Goal: Transaction & Acquisition: Book appointment/travel/reservation

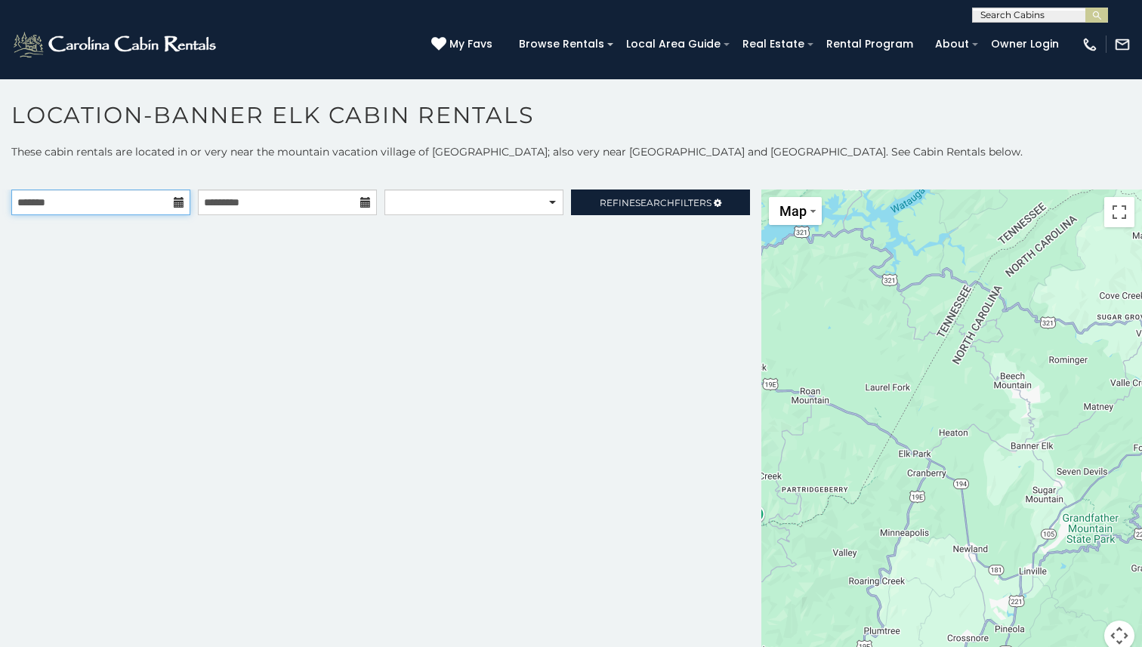
click at [137, 208] on input "text" at bounding box center [100, 203] width 179 height 26
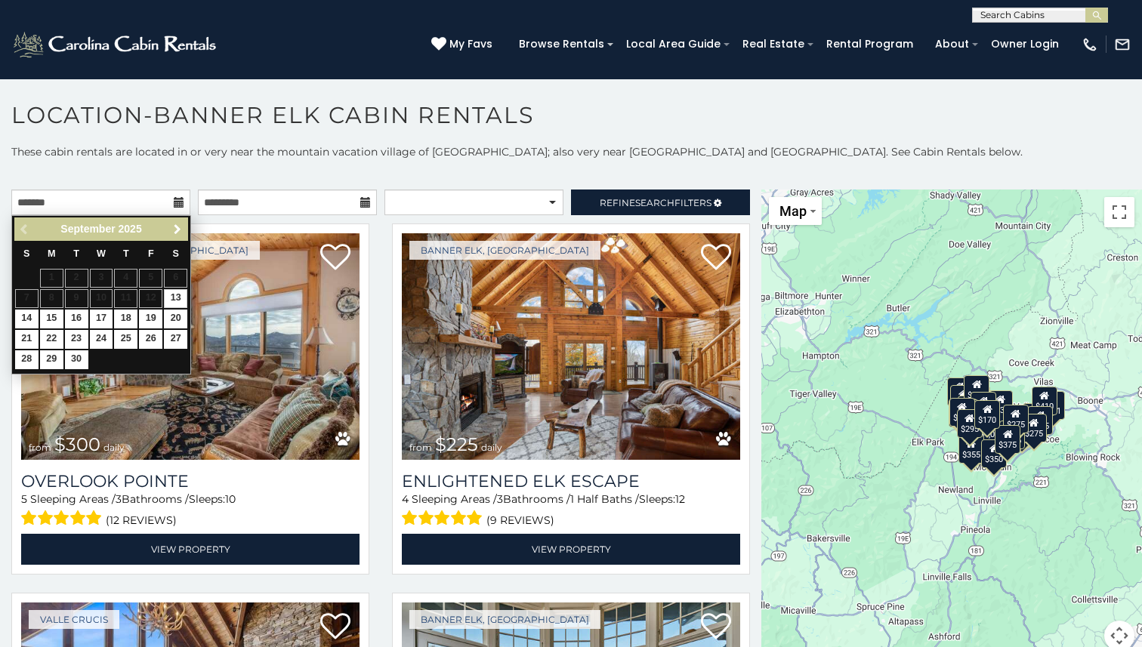
click at [178, 224] on span "Next" at bounding box center [177, 230] width 12 height 12
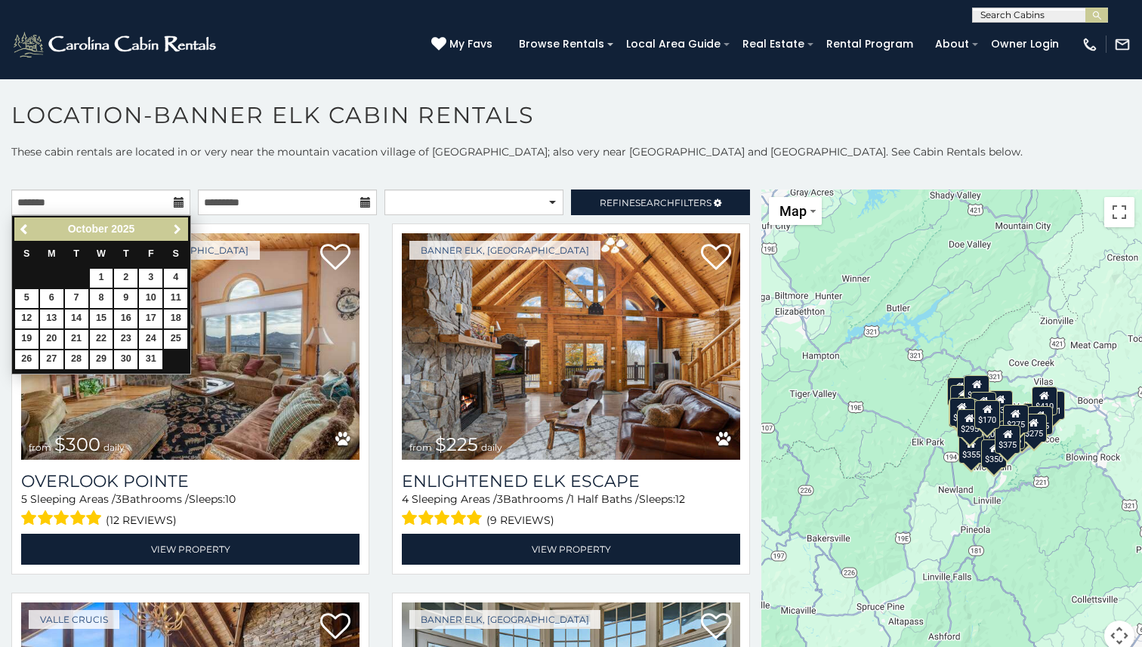
click at [178, 224] on span "Next" at bounding box center [177, 230] width 12 height 12
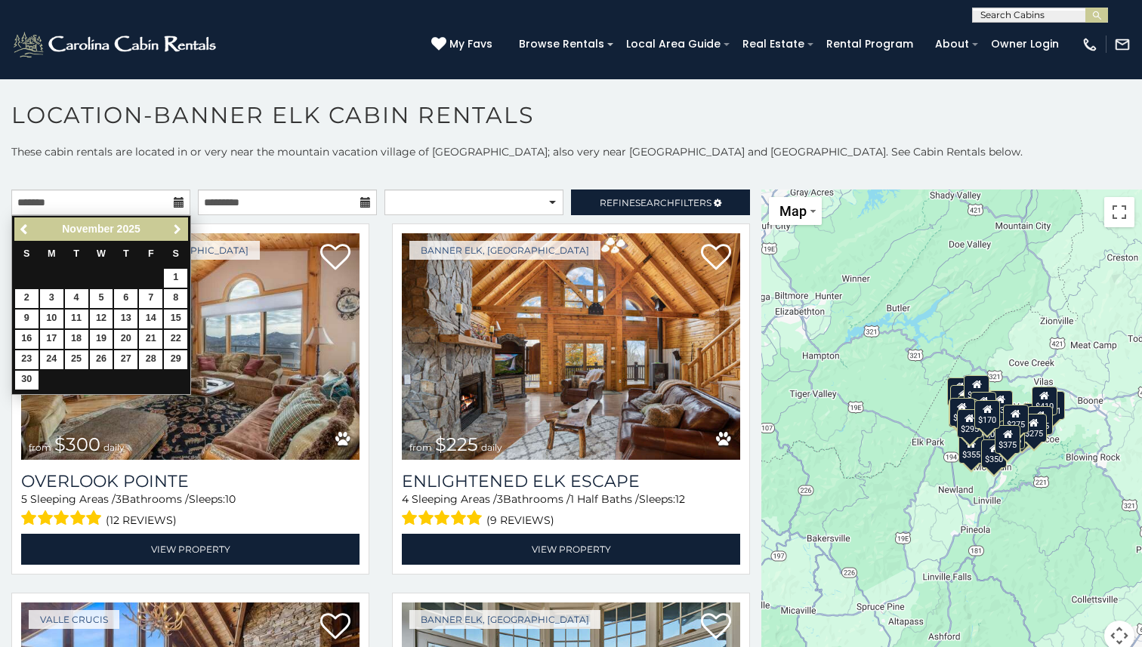
click at [178, 224] on span "Next" at bounding box center [177, 230] width 12 height 12
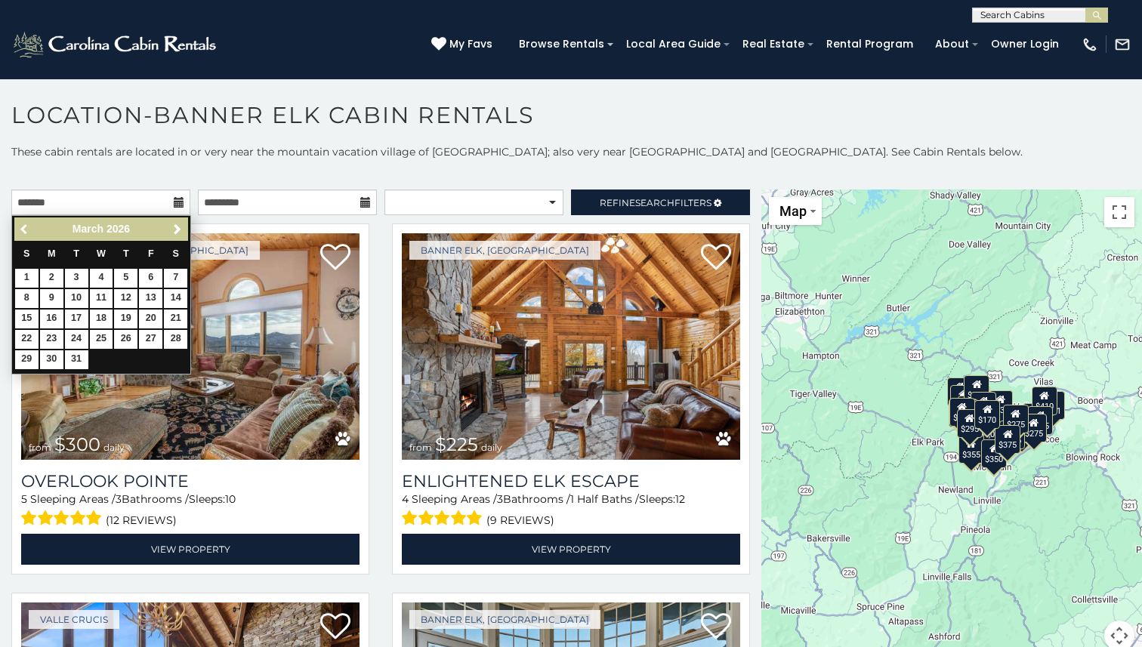
click at [16, 229] on link "Previous" at bounding box center [25, 229] width 19 height 19
click at [29, 320] on link "15" at bounding box center [26, 319] width 23 height 19
type input "**********"
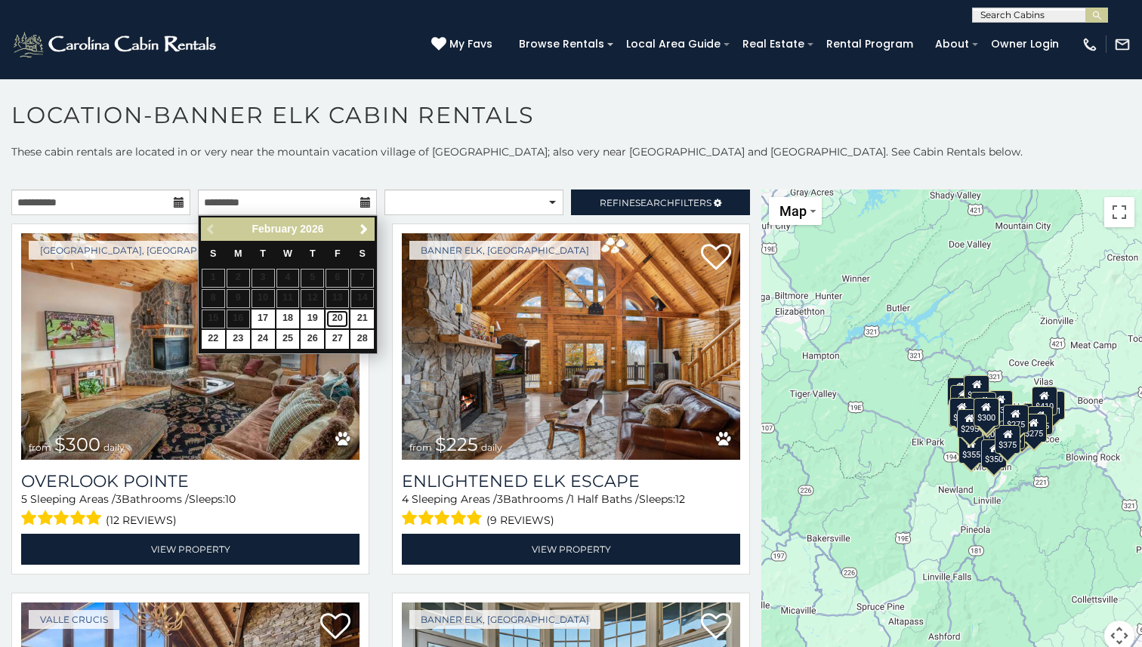
click at [336, 318] on link "20" at bounding box center [337, 319] width 23 height 19
type input "**********"
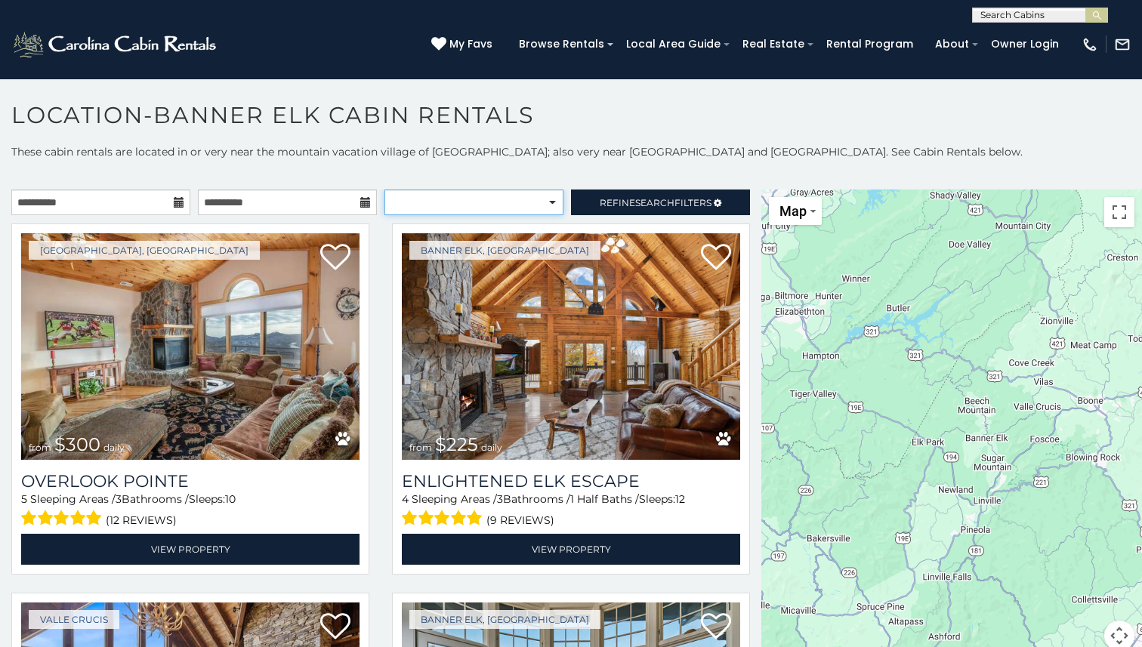
click at [530, 205] on select "**********" at bounding box center [473, 203] width 179 height 26
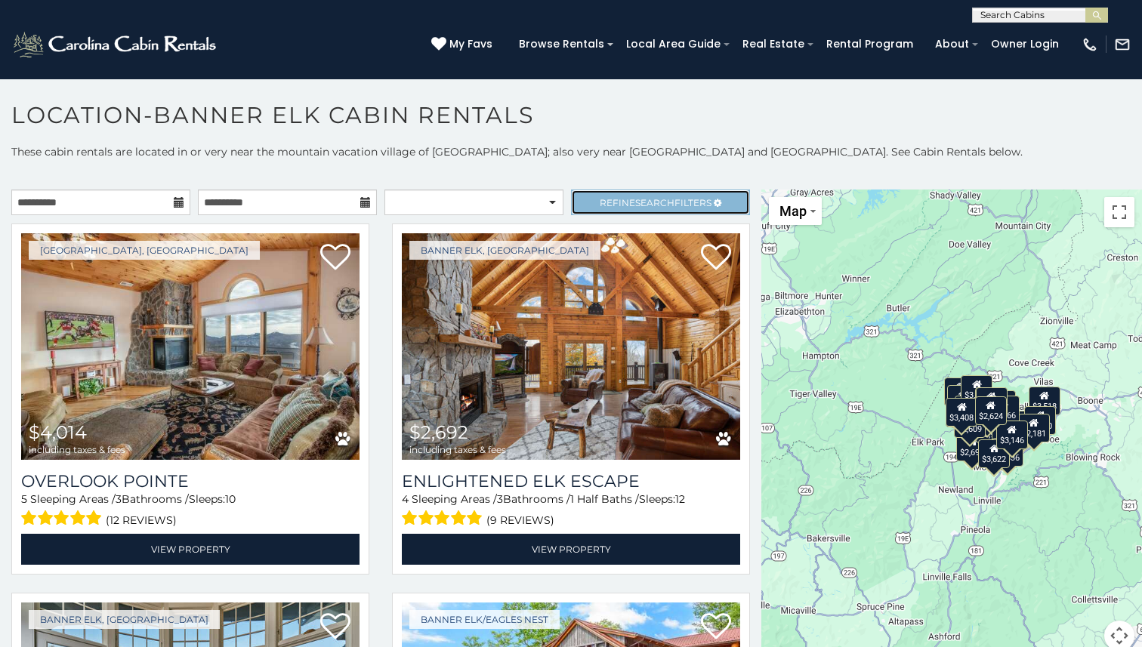
click at [608, 192] on link "Refine Search Filters" at bounding box center [660, 203] width 179 height 26
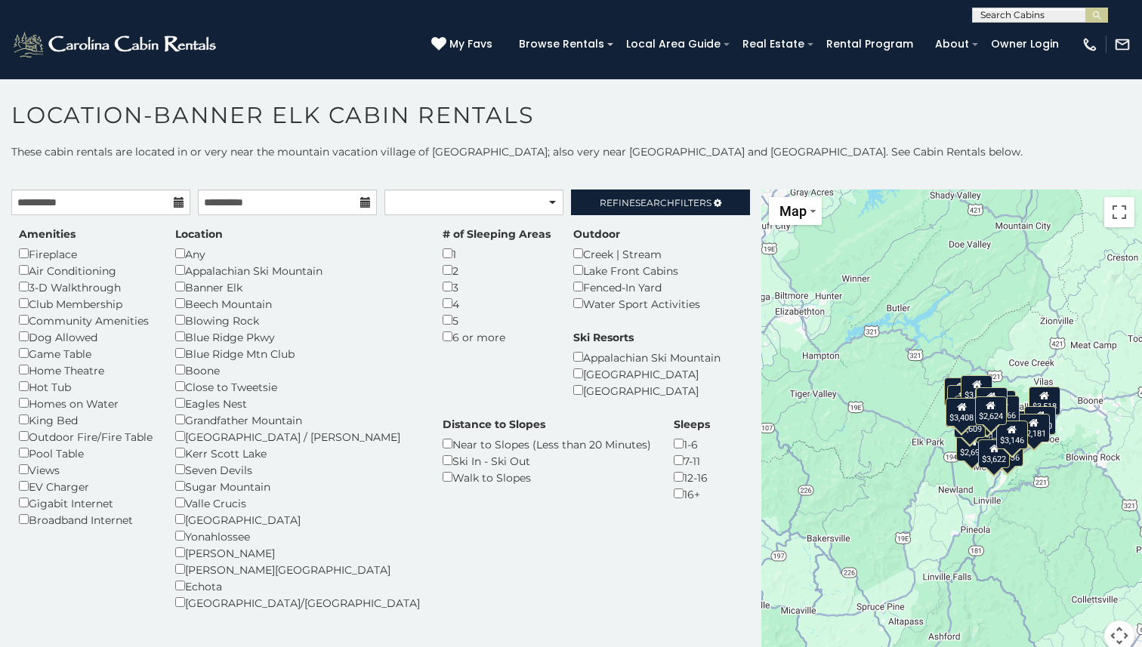
click at [35, 390] on div "Hot Tub" at bounding box center [86, 386] width 134 height 17
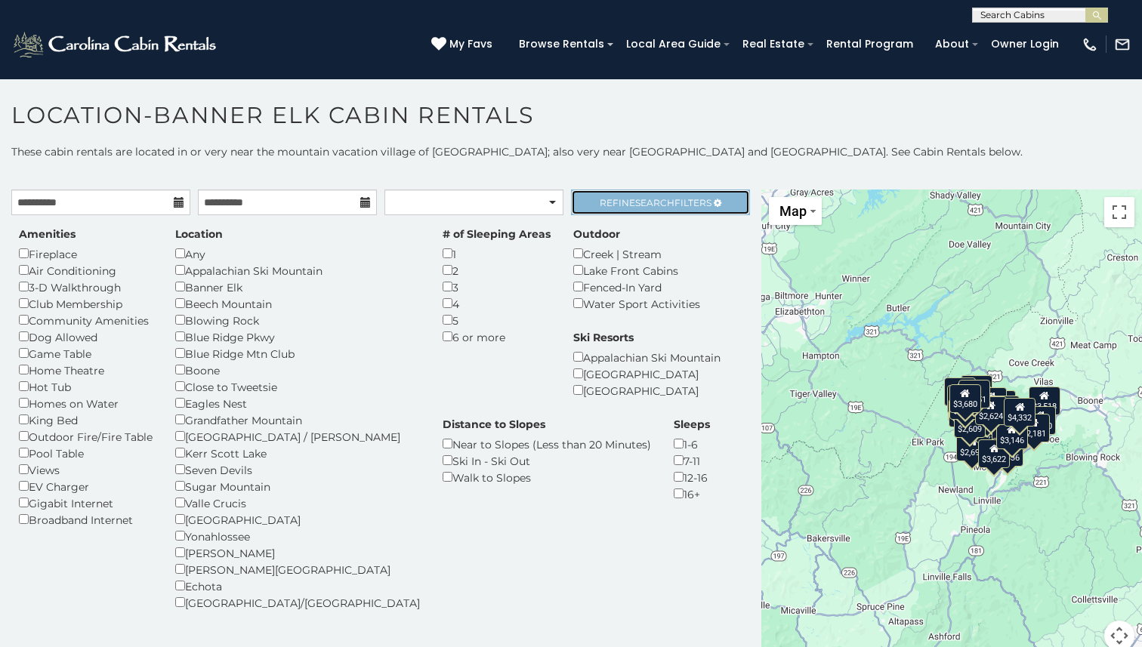
click at [605, 194] on link "Refine Search Filters" at bounding box center [660, 203] width 179 height 26
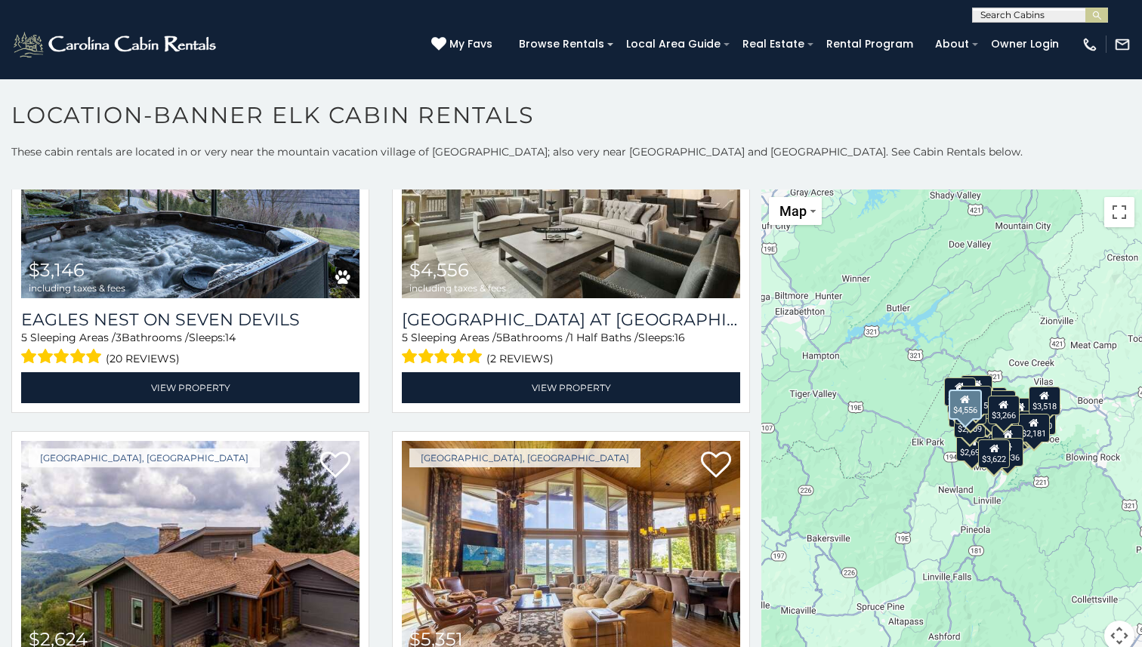
scroll to position [4695, 0]
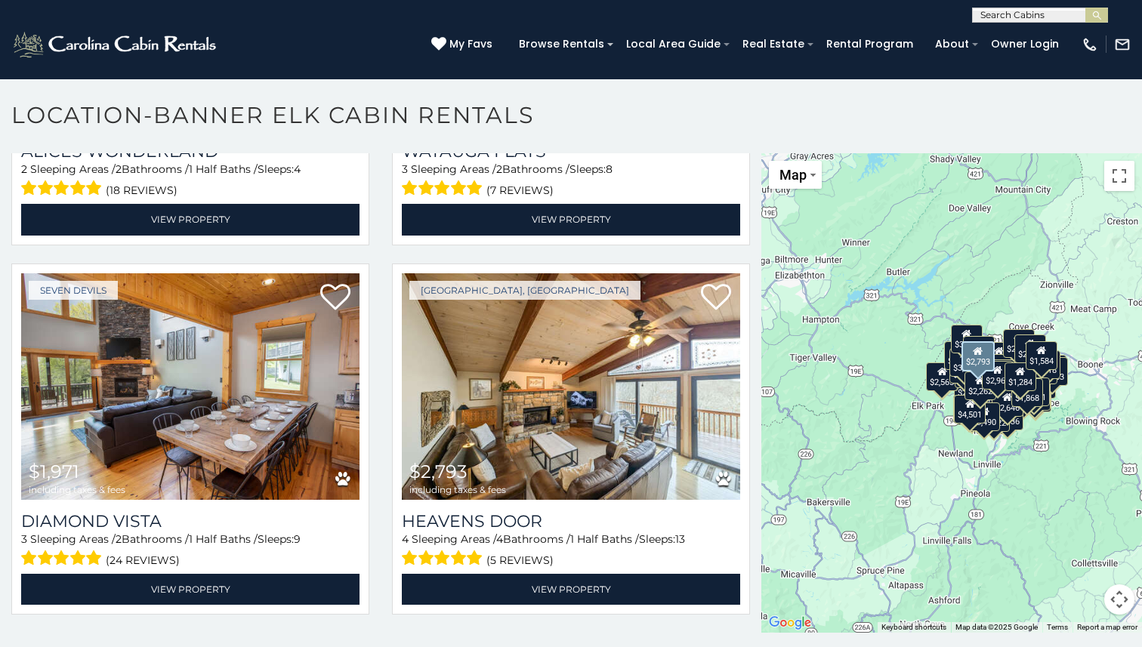
scroll to position [8, 0]
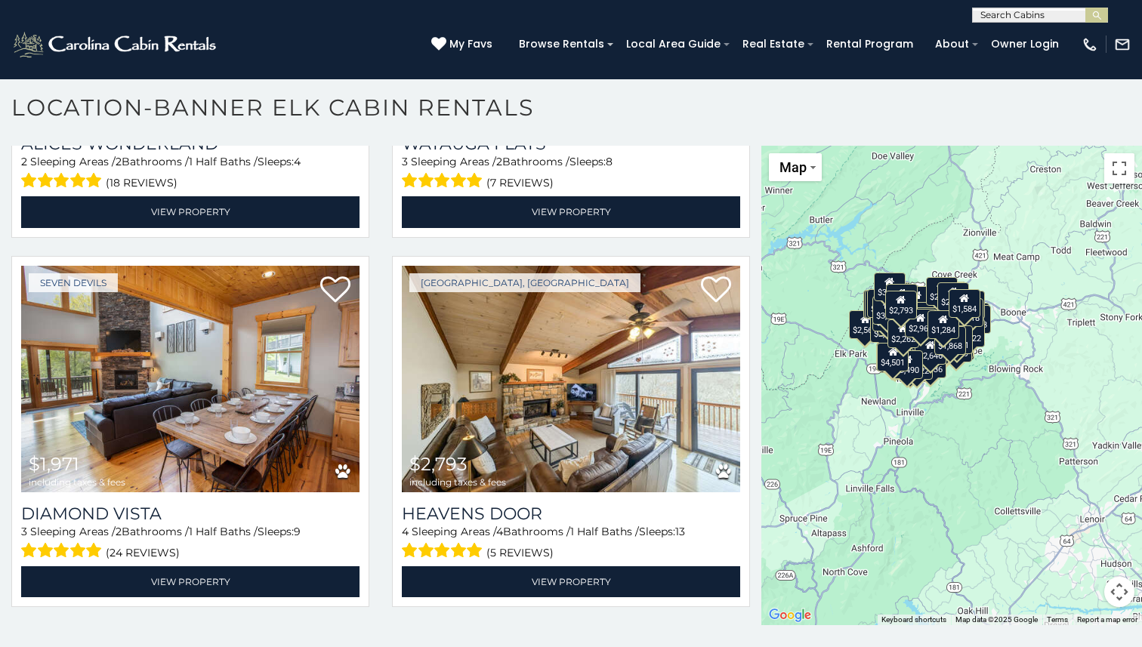
drag, startPoint x: 1002, startPoint y: 350, endPoint x: 949, endPoint y: 301, distance: 72.7
click at [943, 307] on div "$3,266" at bounding box center [927, 321] width 32 height 29
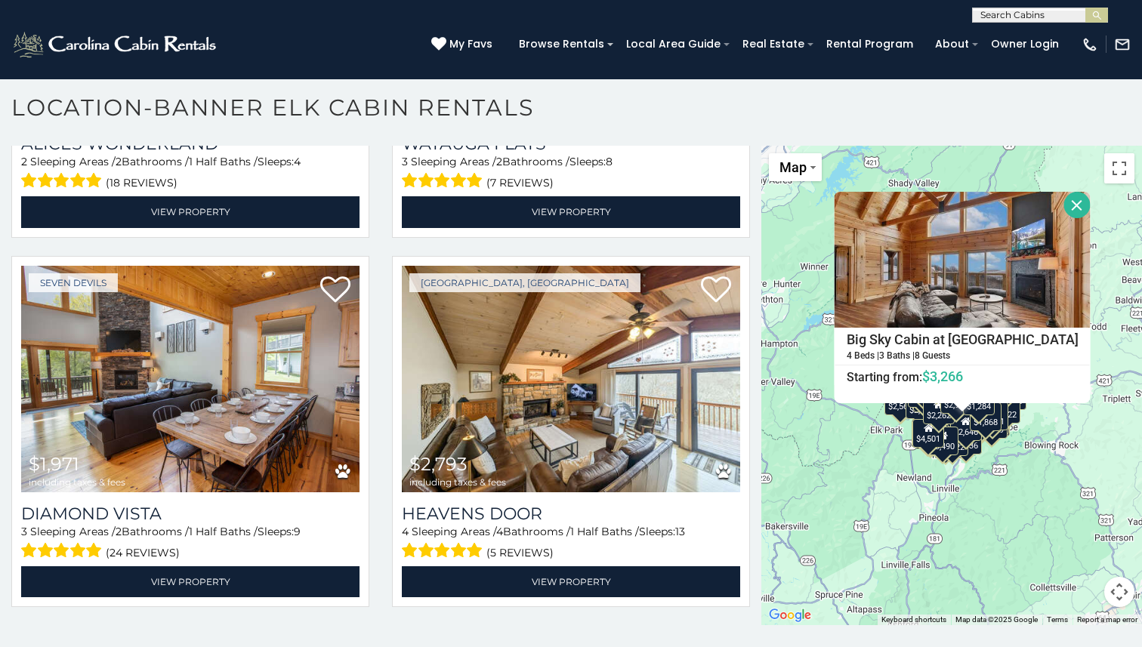
click at [984, 474] on div "$4,014 $6,907 $2,692 $3,044 $8,912 $3,980 $6,651 $7,835 $3,185 $3,518 $3,160 $4…" at bounding box center [951, 386] width 381 height 480
click at [1122, 582] on button "Map camera controls" at bounding box center [1119, 592] width 30 height 30
click at [1077, 510] on button "Zoom in" at bounding box center [1082, 517] width 30 height 30
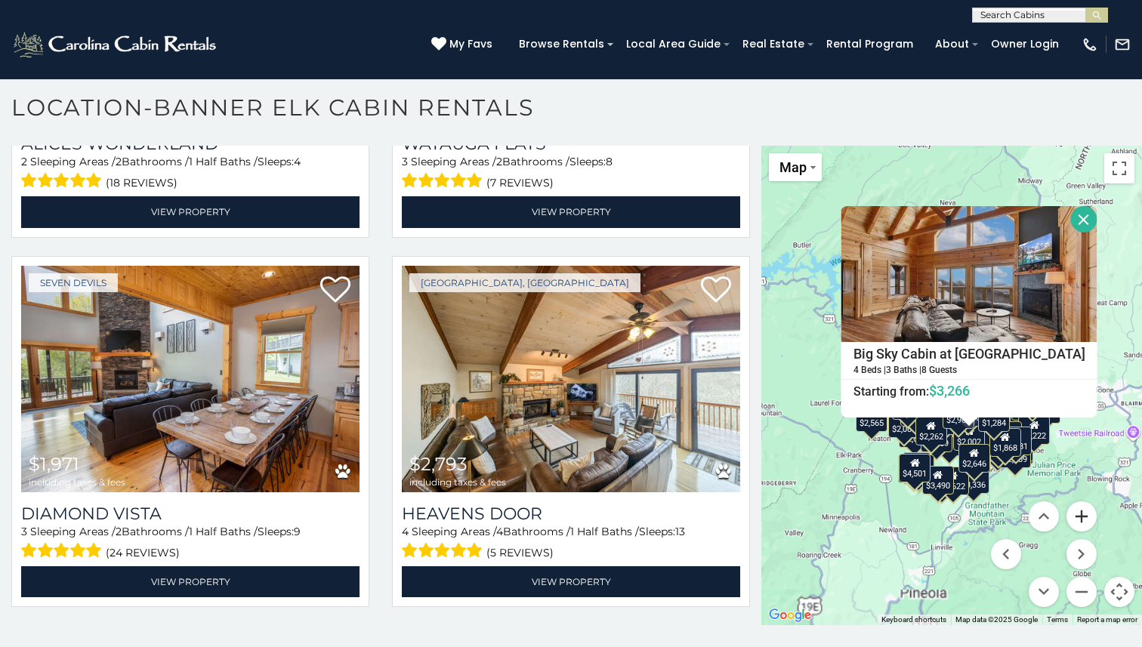
click at [1077, 510] on button "Zoom in" at bounding box center [1082, 517] width 30 height 30
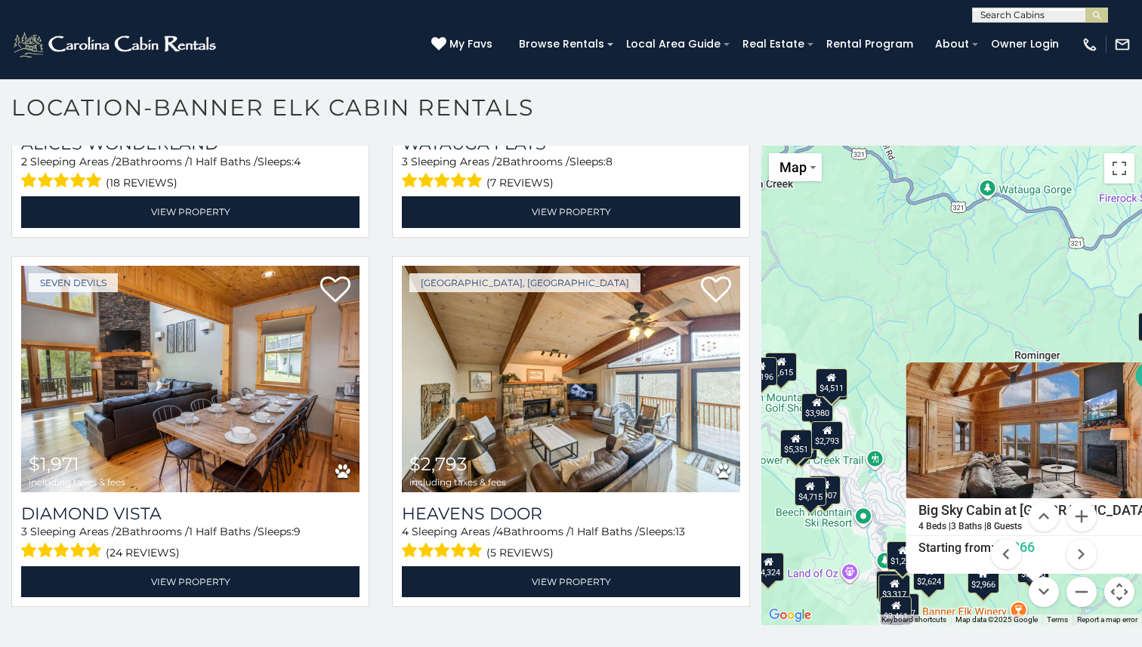
drag, startPoint x: 924, startPoint y: 456, endPoint x: 879, endPoint y: 324, distance: 139.5
click at [879, 323] on div "$4,014 $6,907 $2,692 $3,044 $8,912 $3,980 $6,651 $7,835 $3,185 $3,518 $3,160 $4…" at bounding box center [951, 386] width 381 height 480
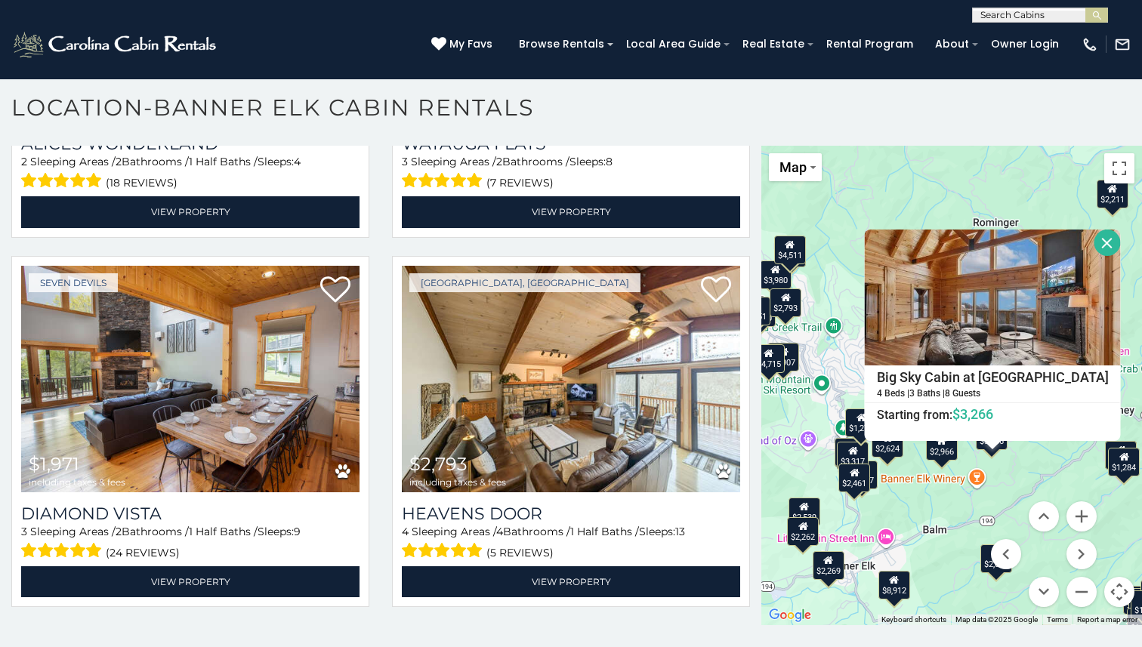
click at [1008, 477] on div "$4,014 $6,907 $2,692 $3,044 $8,912 $3,980 $6,651 $7,835 $3,185 $3,518 $3,160 $4…" at bounding box center [951, 386] width 381 height 480
click at [1094, 242] on button "Close" at bounding box center [1107, 243] width 26 height 26
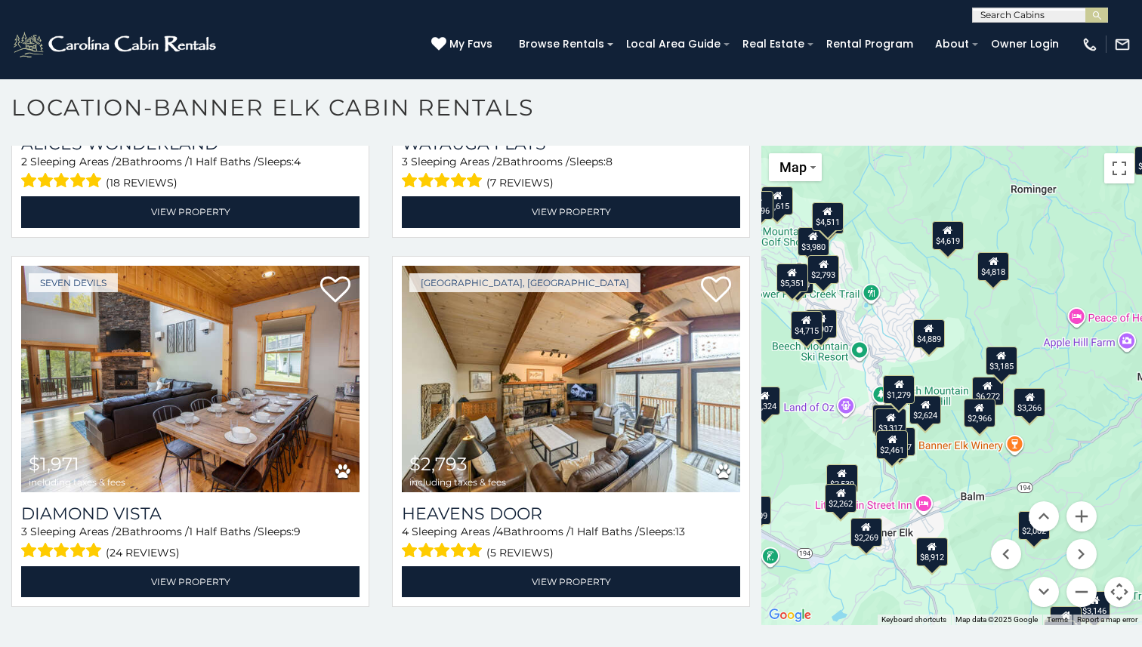
drag, startPoint x: 940, startPoint y: 517, endPoint x: 977, endPoint y: 482, distance: 51.3
click at [977, 482] on div "$4,014 $6,907 $2,692 $3,044 $8,912 $3,980 $6,651 $7,835 $3,185 $3,518 $3,160 $4…" at bounding box center [951, 386] width 381 height 480
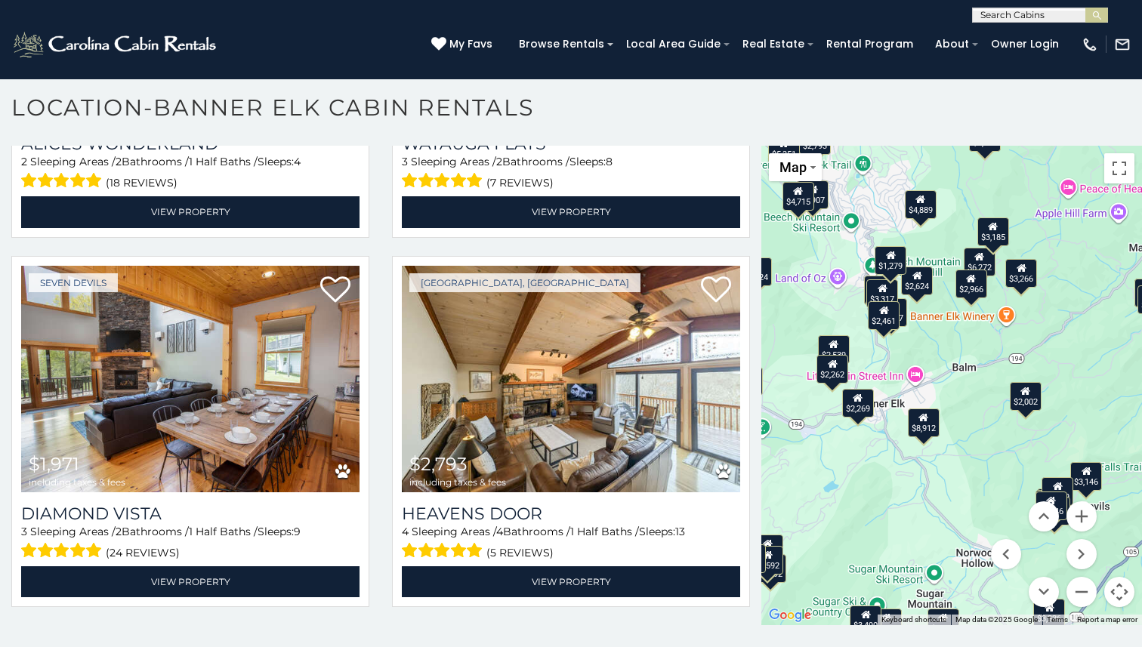
drag, startPoint x: 902, startPoint y: 567, endPoint x: 887, endPoint y: 426, distance: 142.1
click at [887, 425] on div "$4,014 $6,907 $2,692 $3,044 $8,912 $3,980 $6,651 $7,835 $3,185 $3,518 $3,160 $4…" at bounding box center [951, 386] width 381 height 480
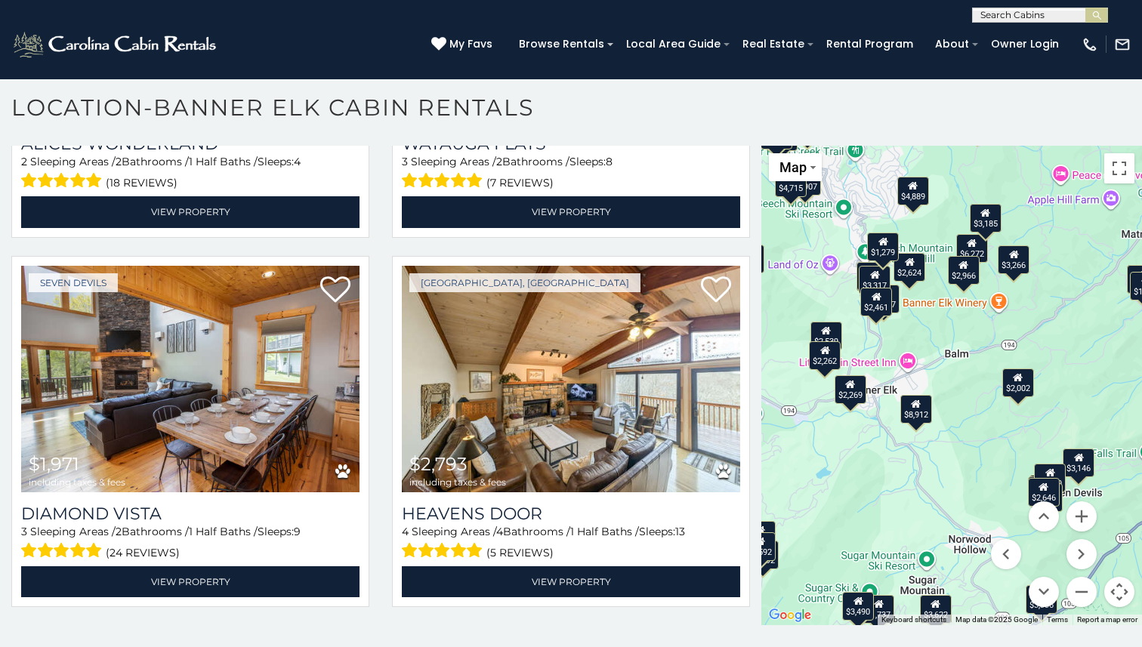
click at [1014, 369] on div "$2,002" at bounding box center [1018, 382] width 32 height 29
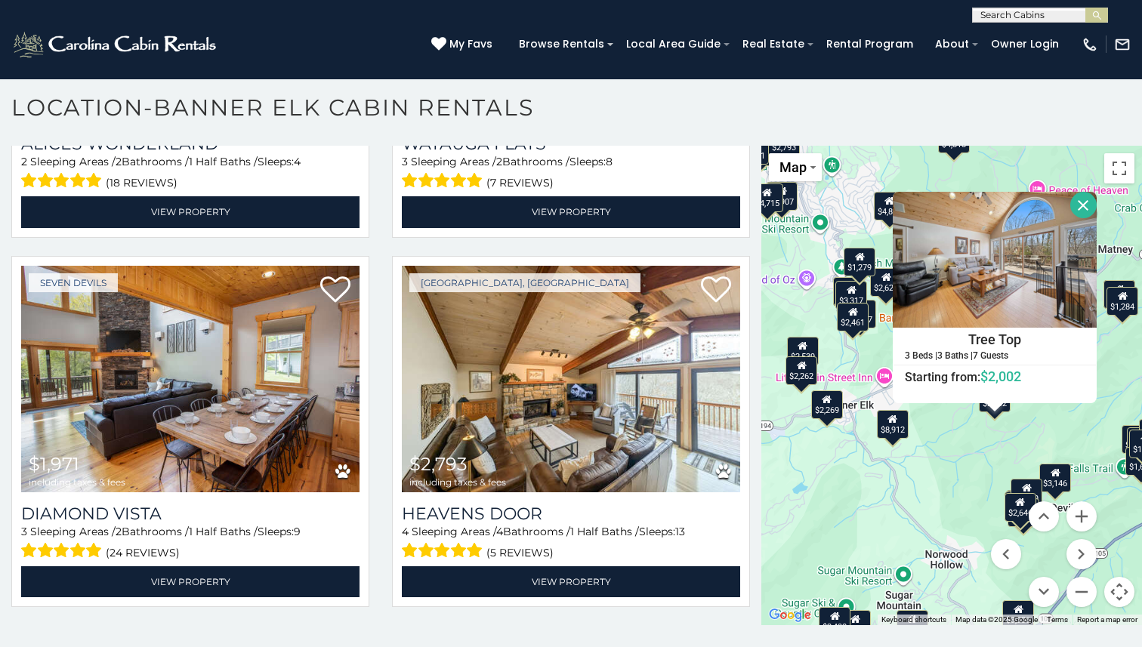
click at [1049, 487] on div "$3,146" at bounding box center [1055, 477] width 32 height 29
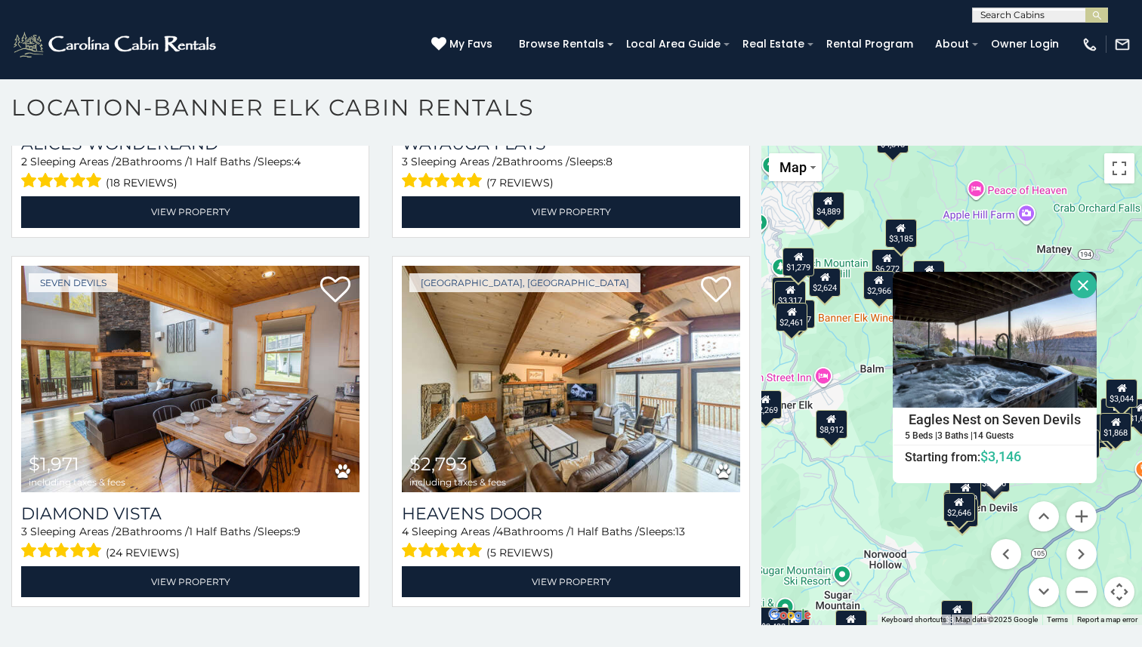
click at [971, 489] on div "$1,689" at bounding box center [965, 493] width 32 height 29
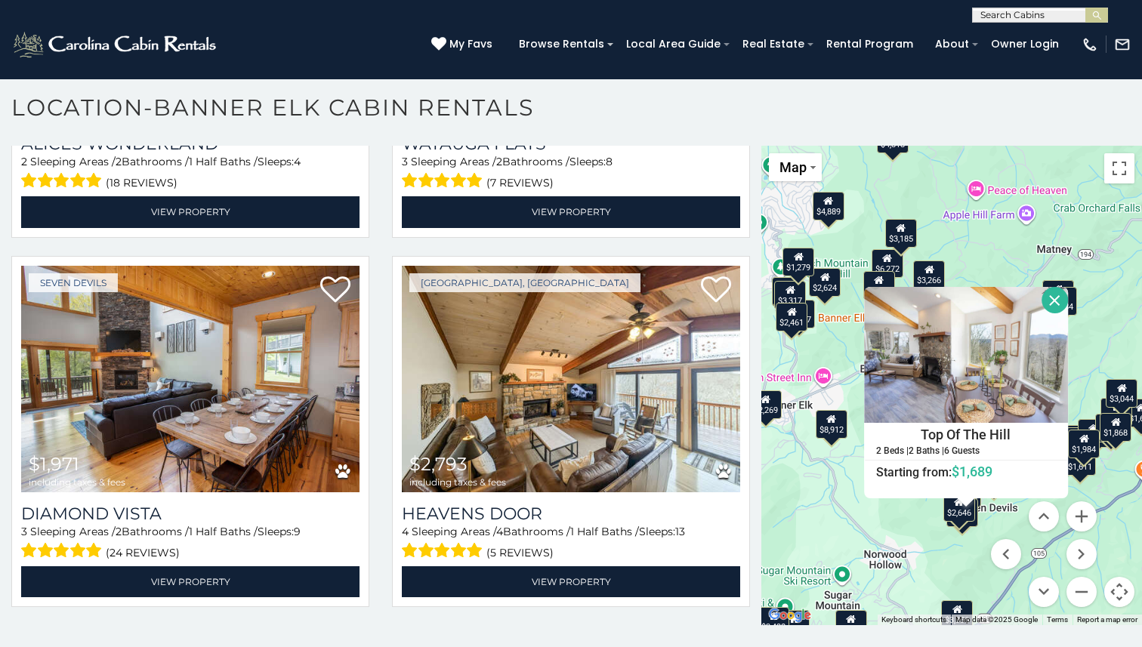
click at [957, 504] on div at bounding box center [966, 503] width 19 height 9
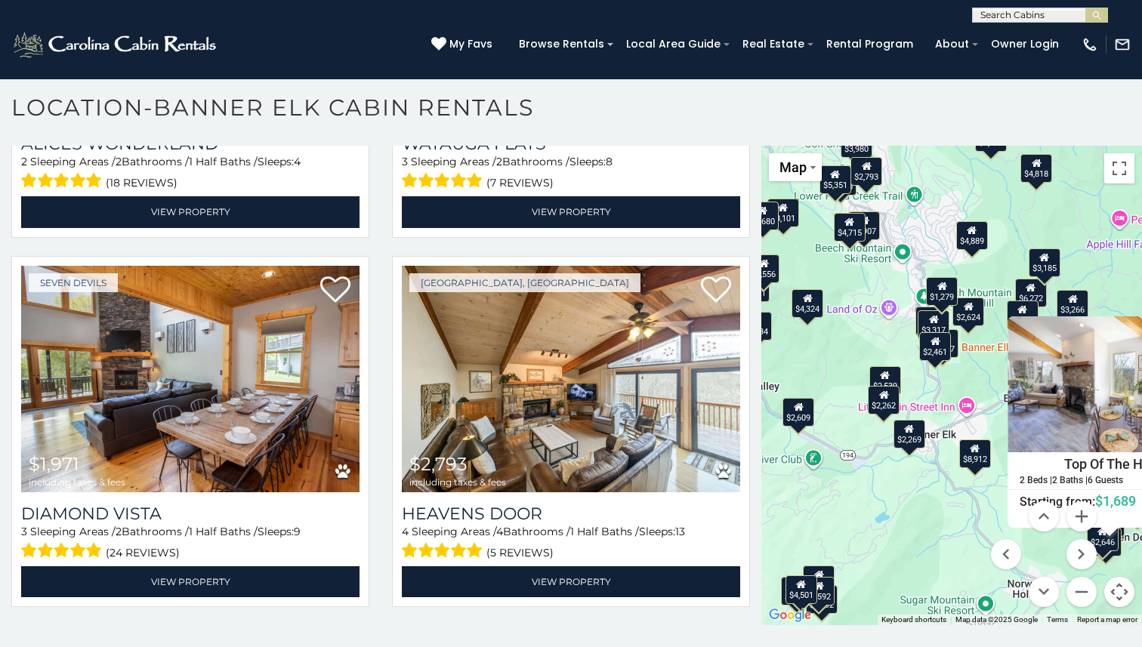
drag, startPoint x: 854, startPoint y: 489, endPoint x: 1008, endPoint y: 521, distance: 157.3
click at [1008, 521] on div "$4,014 $6,907 $2,692 $3,044 $8,912 $3,980 $6,651 $7,835 $3,185 $3,518 $3,160 $4…" at bounding box center [951, 386] width 381 height 480
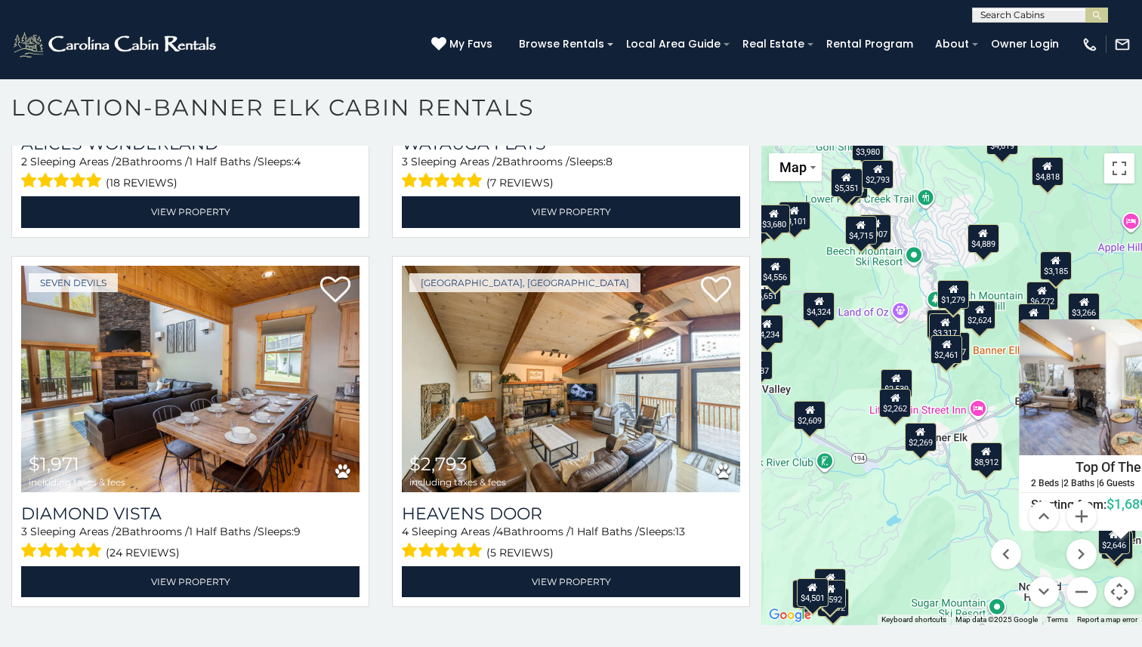
click at [930, 445] on div "$2,269" at bounding box center [921, 437] width 32 height 29
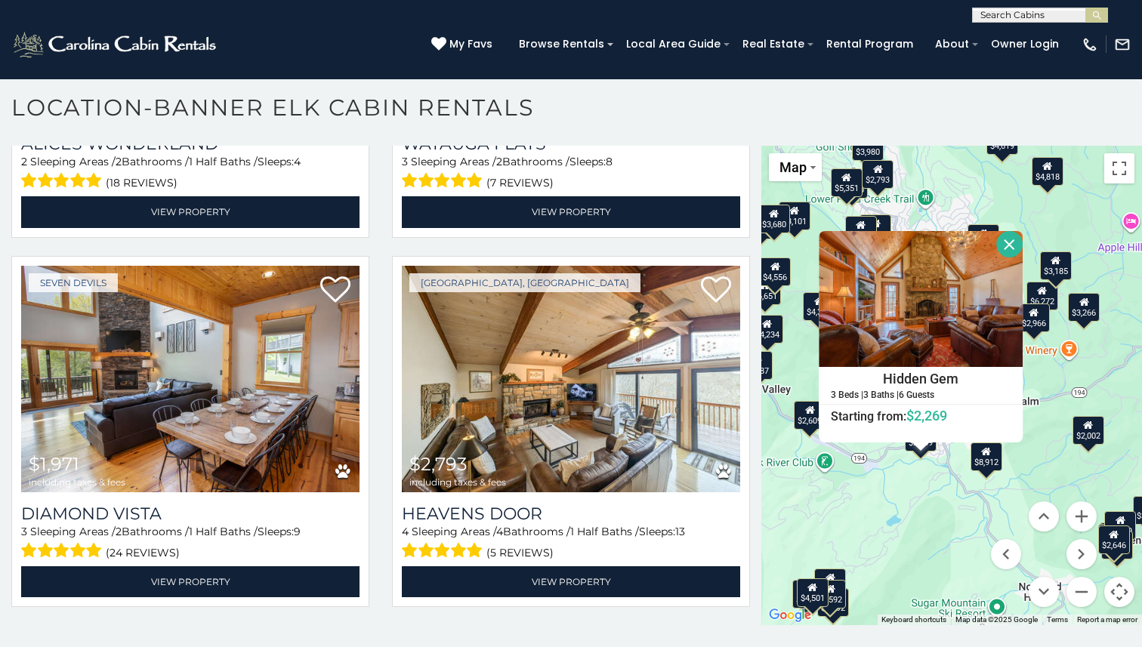
click at [909, 487] on div "$4,014 $6,907 $2,692 $3,044 $8,912 $3,980 $6,651 $7,835 $3,185 $3,518 $3,160 $4…" at bounding box center [951, 386] width 381 height 480
click at [1000, 242] on button "Close" at bounding box center [1009, 244] width 26 height 26
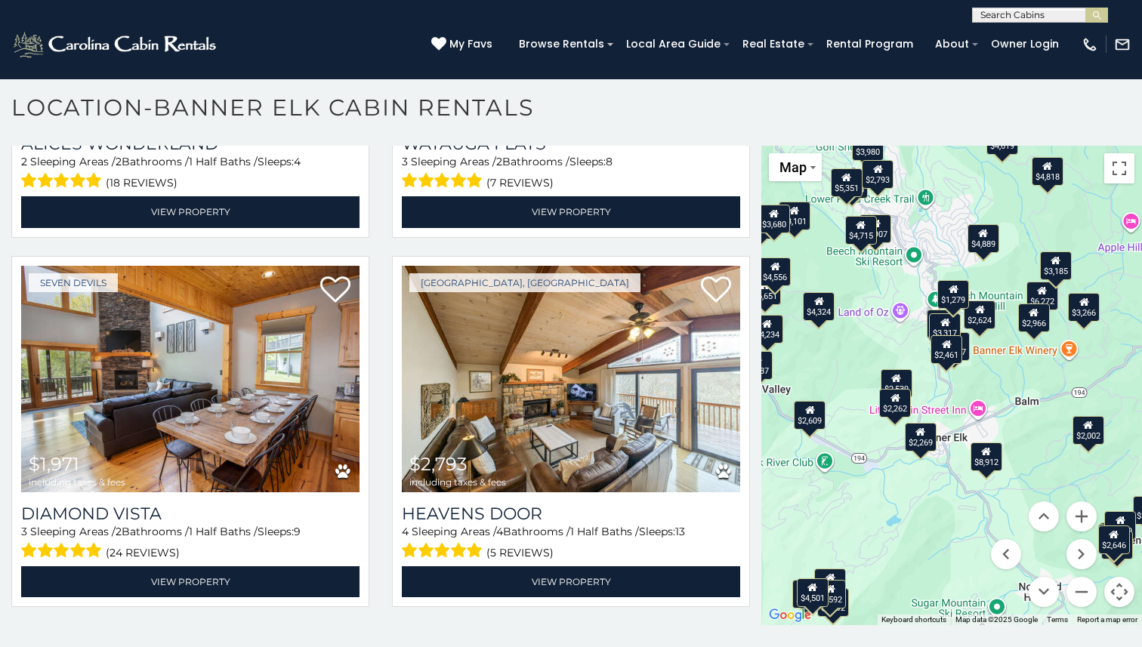
click at [809, 418] on div "$2,609" at bounding box center [810, 414] width 32 height 29
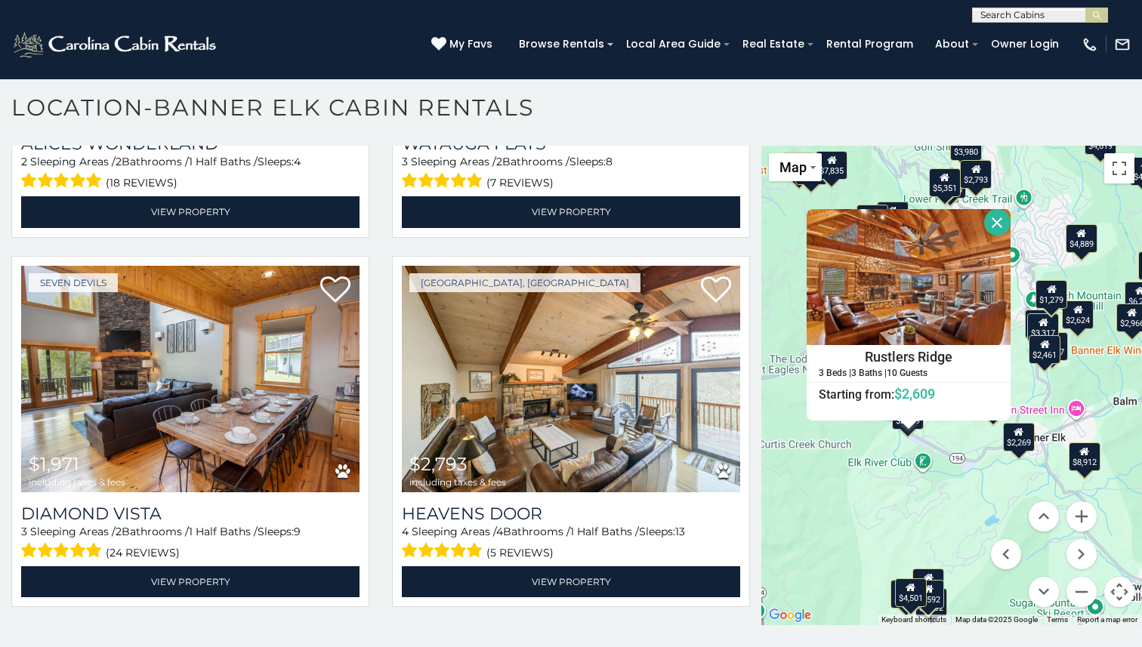
click at [1000, 221] on button "Close" at bounding box center [997, 222] width 26 height 26
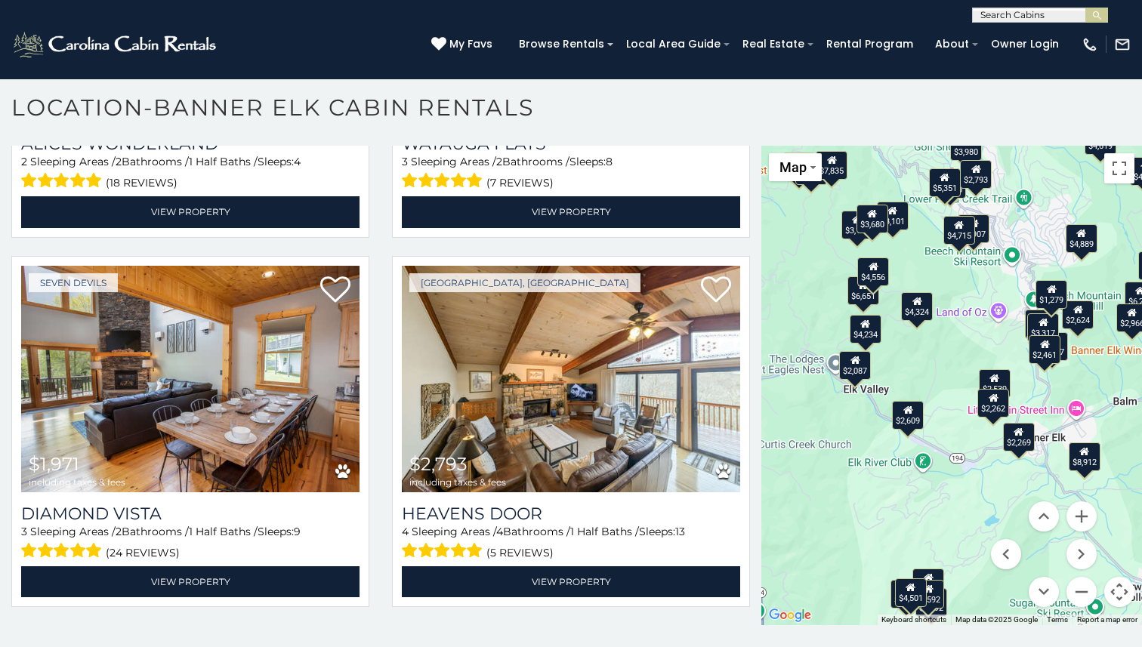
click at [1037, 367] on div "$4,014 $6,907 $2,692 $3,044 $8,912 $3,980 $6,651 $7,835 $3,185 $3,518 $3,160 $4…" at bounding box center [951, 386] width 381 height 480
click at [1046, 354] on div "$2,461" at bounding box center [1045, 349] width 32 height 29
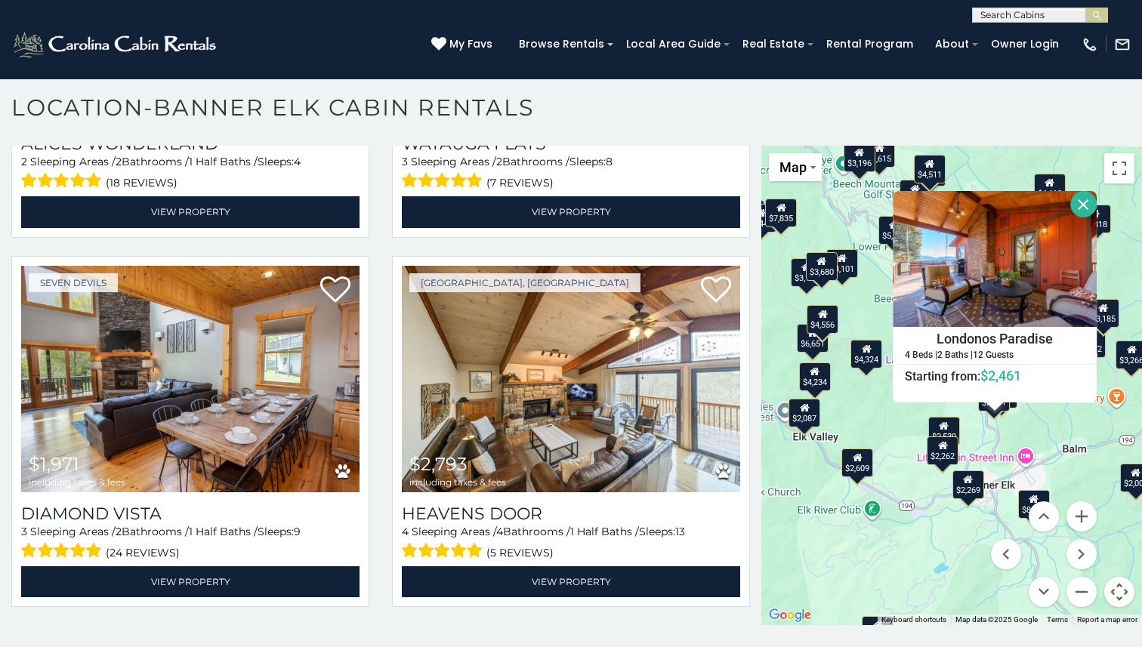
click at [1083, 209] on button "Close" at bounding box center [1083, 204] width 26 height 26
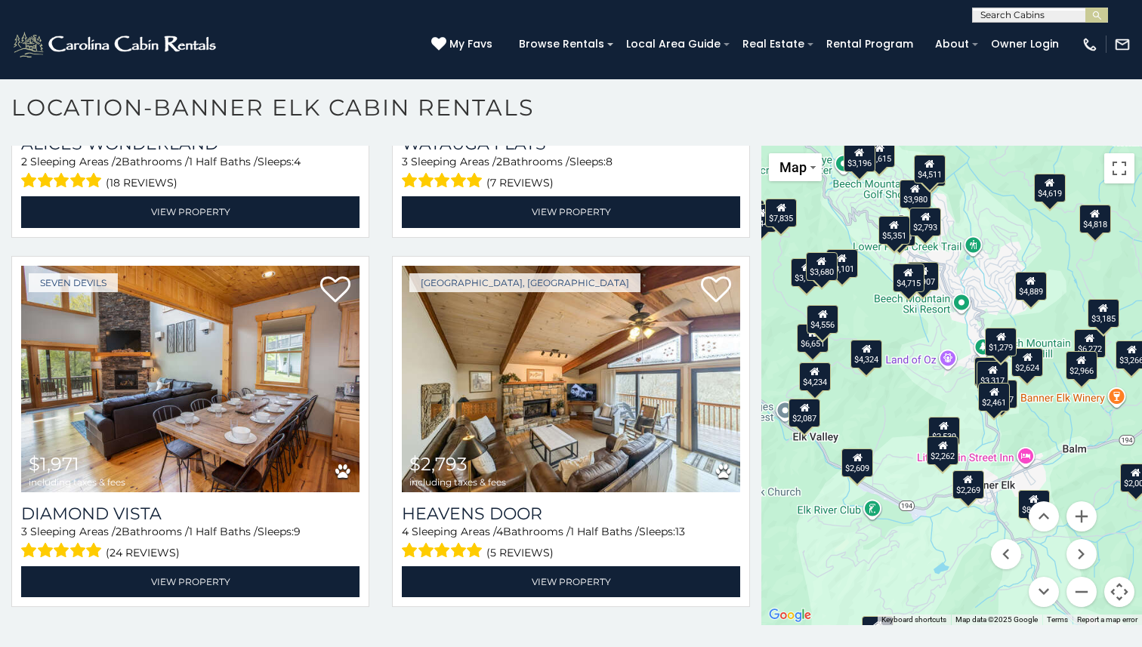
click at [1014, 389] on div "$2,417" at bounding box center [1002, 394] width 32 height 29
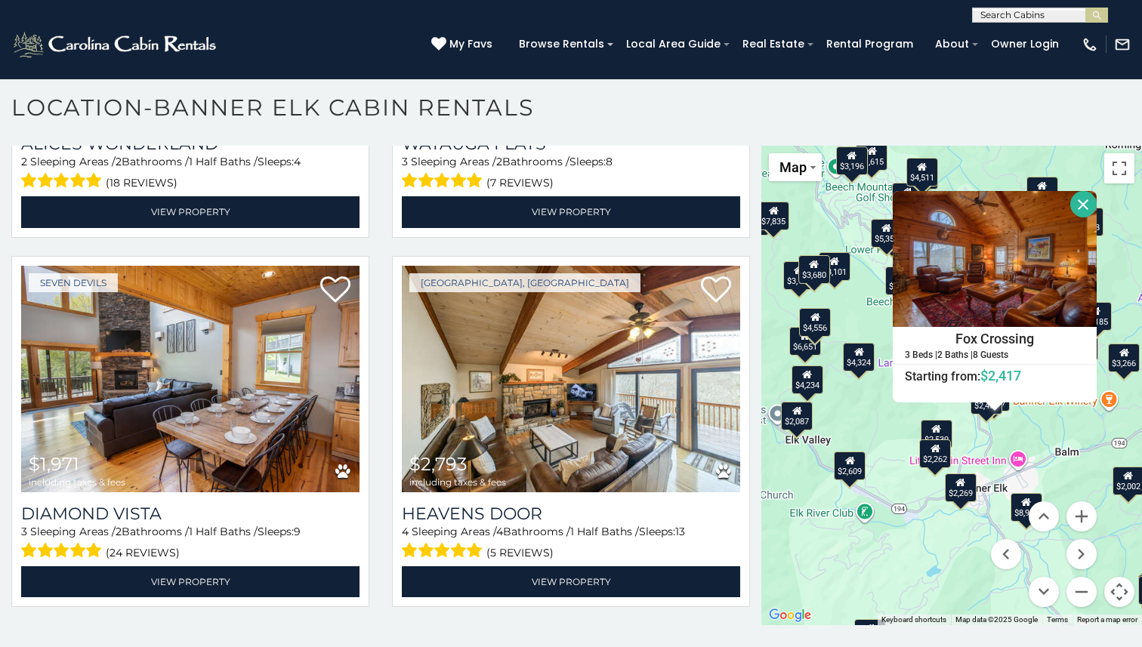
click at [1079, 211] on button "Close" at bounding box center [1083, 204] width 26 height 26
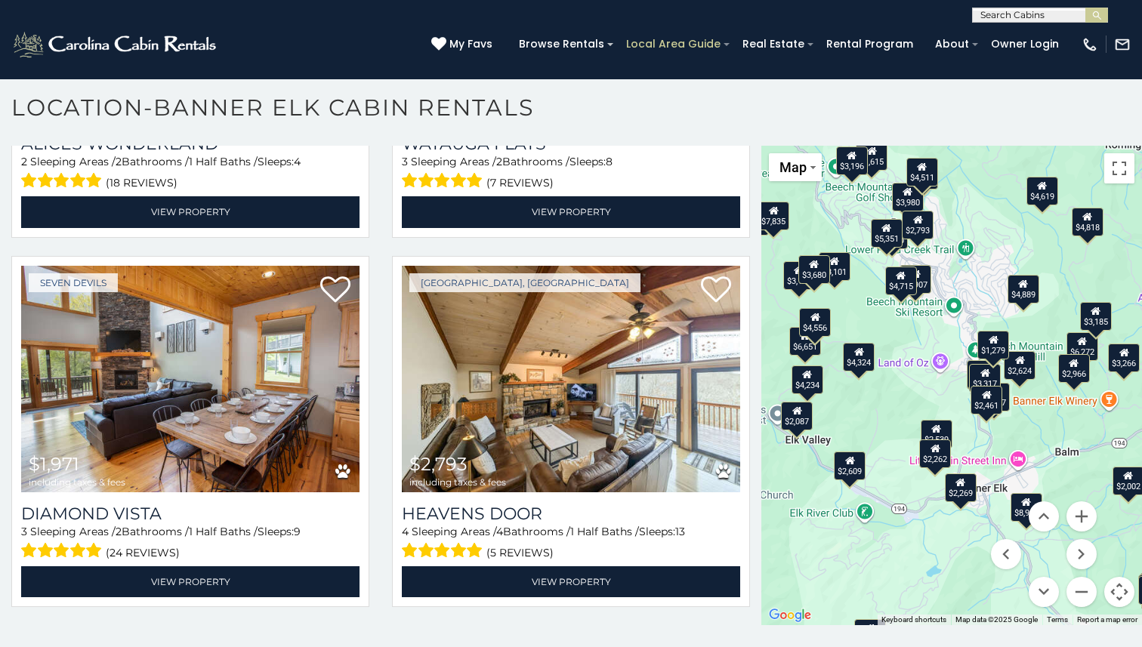
drag, startPoint x: 1079, startPoint y: 211, endPoint x: 673, endPoint y: 38, distance: 442.0
click at [673, 71] on body "**********" at bounding box center [571, 359] width 1142 height 577
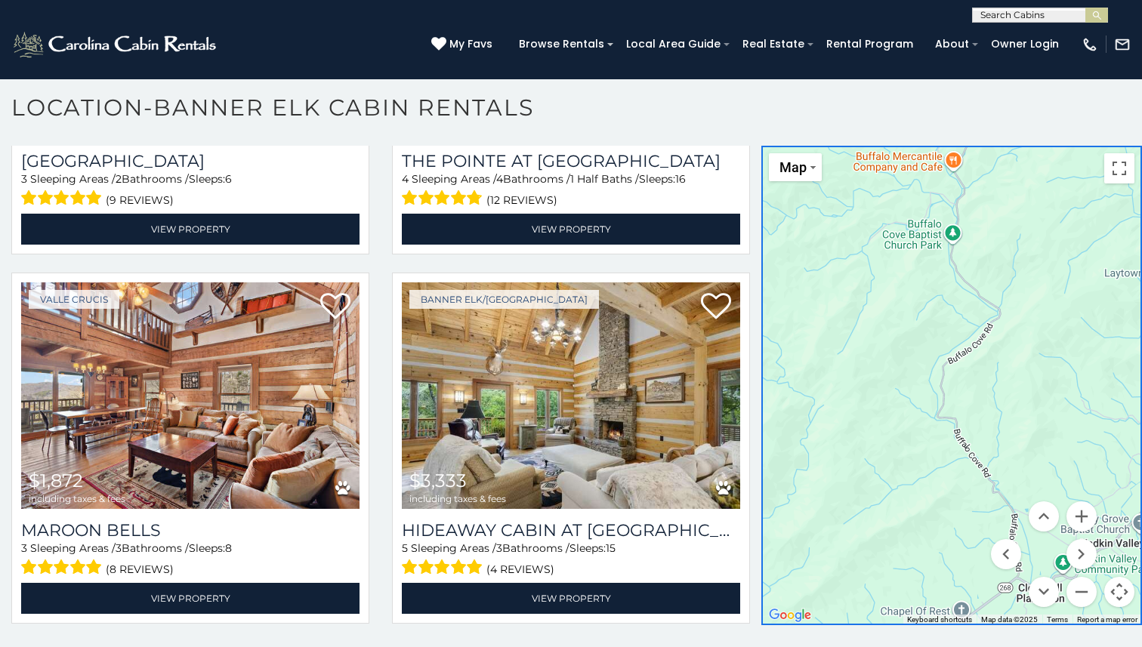
scroll to position [1, 0]
click at [1016, 11] on input "text" at bounding box center [1039, 17] width 132 height 15
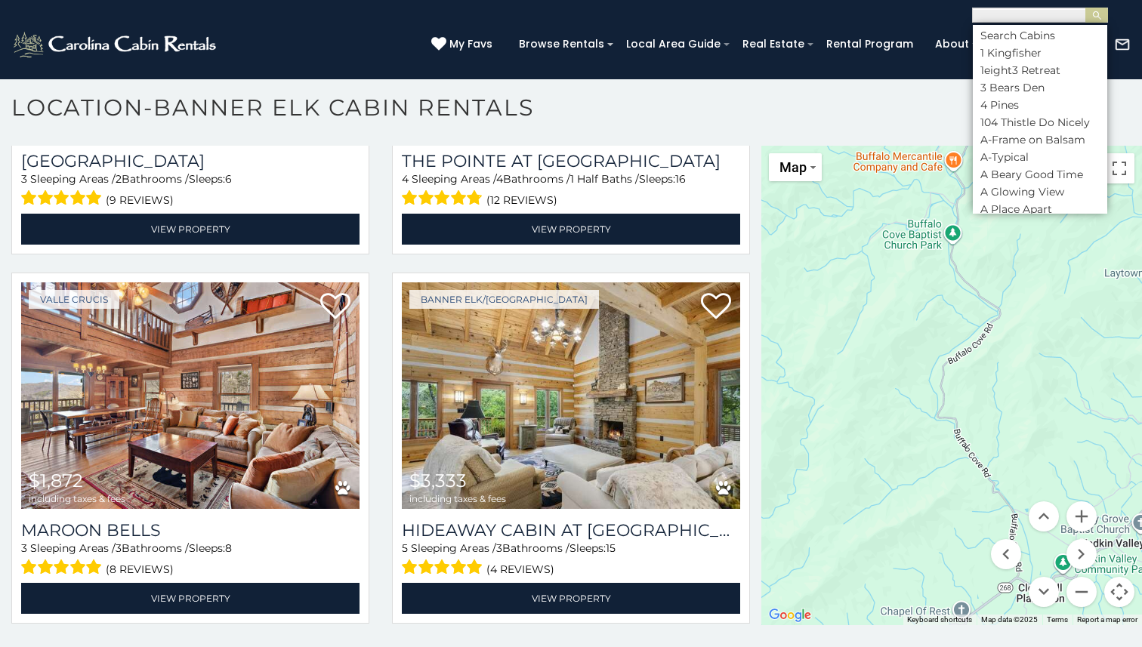
paste input "**********"
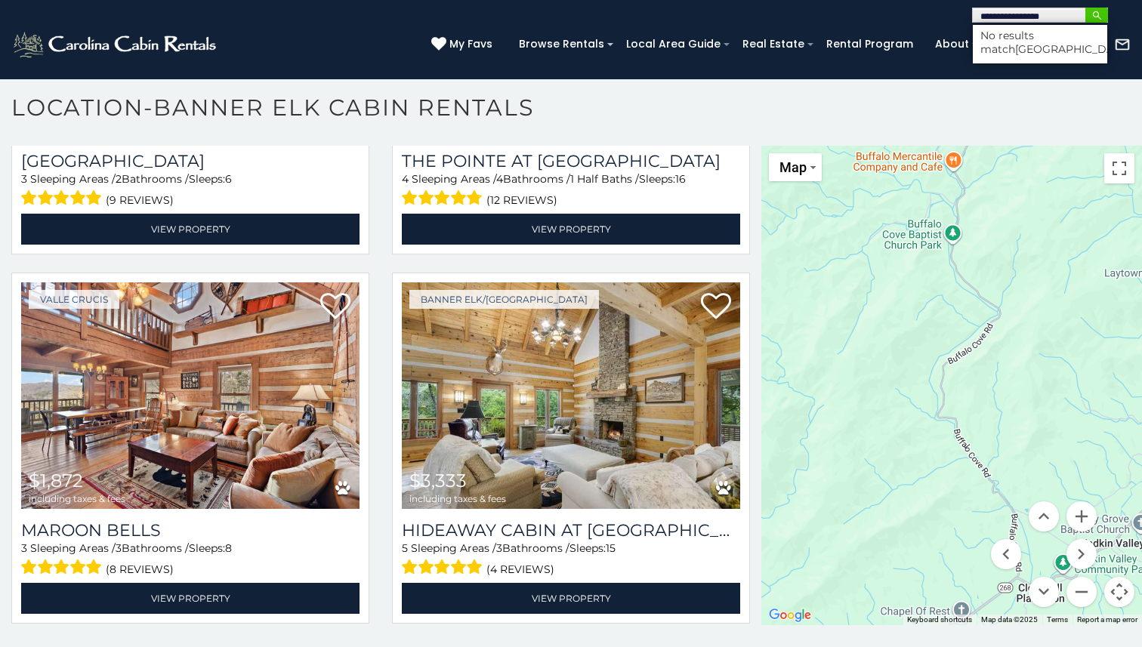
type input "**********"
click at [1098, 14] on img "submit" at bounding box center [1096, 15] width 11 height 11
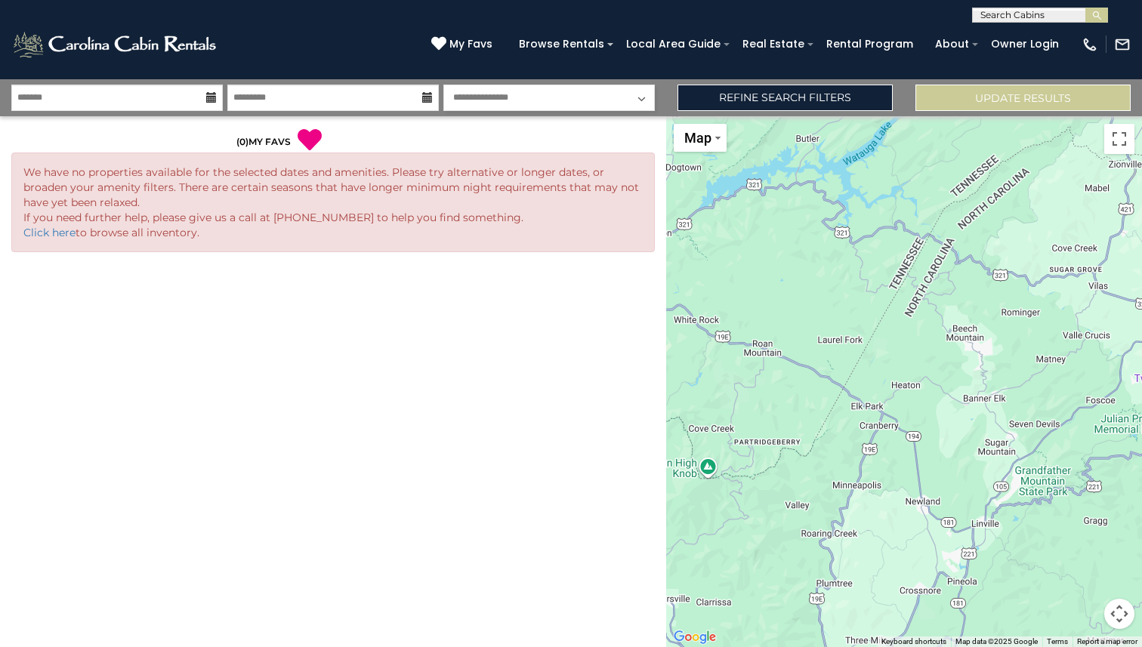
scroll to position [1, 0]
click at [998, 17] on input "text" at bounding box center [1039, 17] width 132 height 15
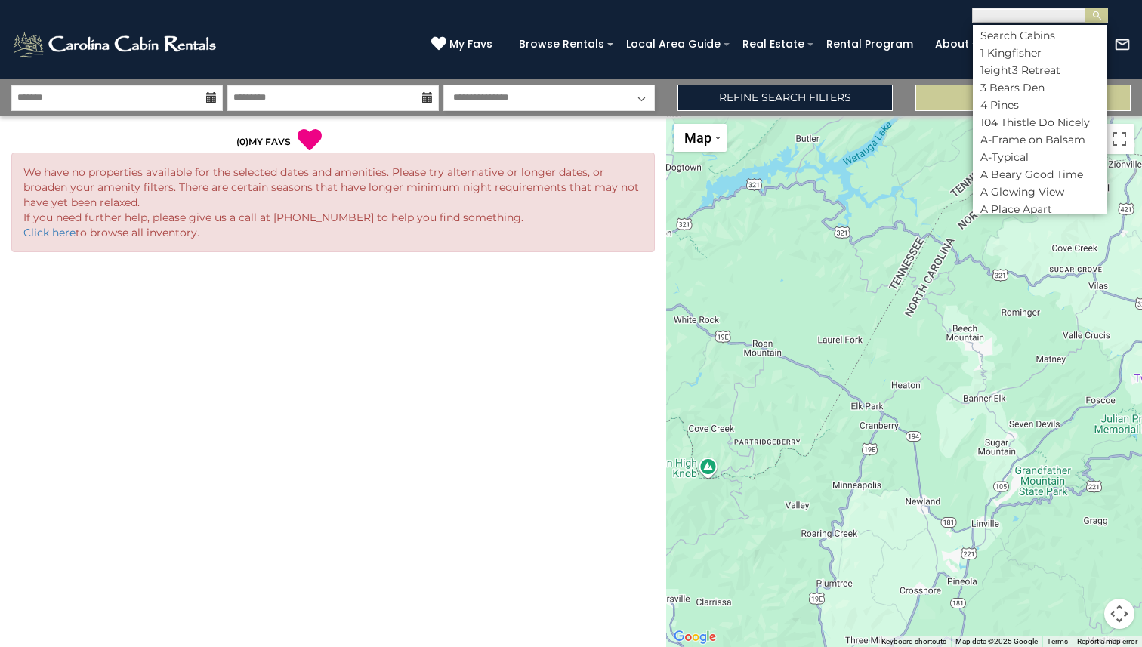
paste input "**********"
type input "**********"
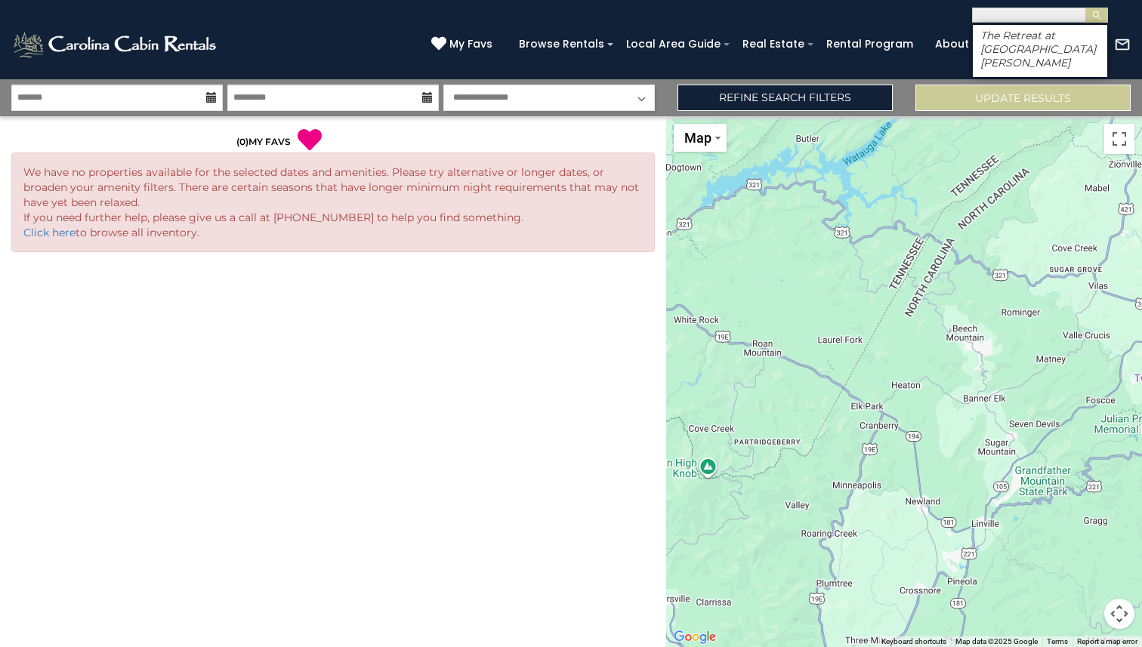
scroll to position [0, 0]
click at [1027, 47] on em "The Retreat at [GEOGRAPHIC_DATA][PERSON_NAME]" at bounding box center [1038, 49] width 116 height 41
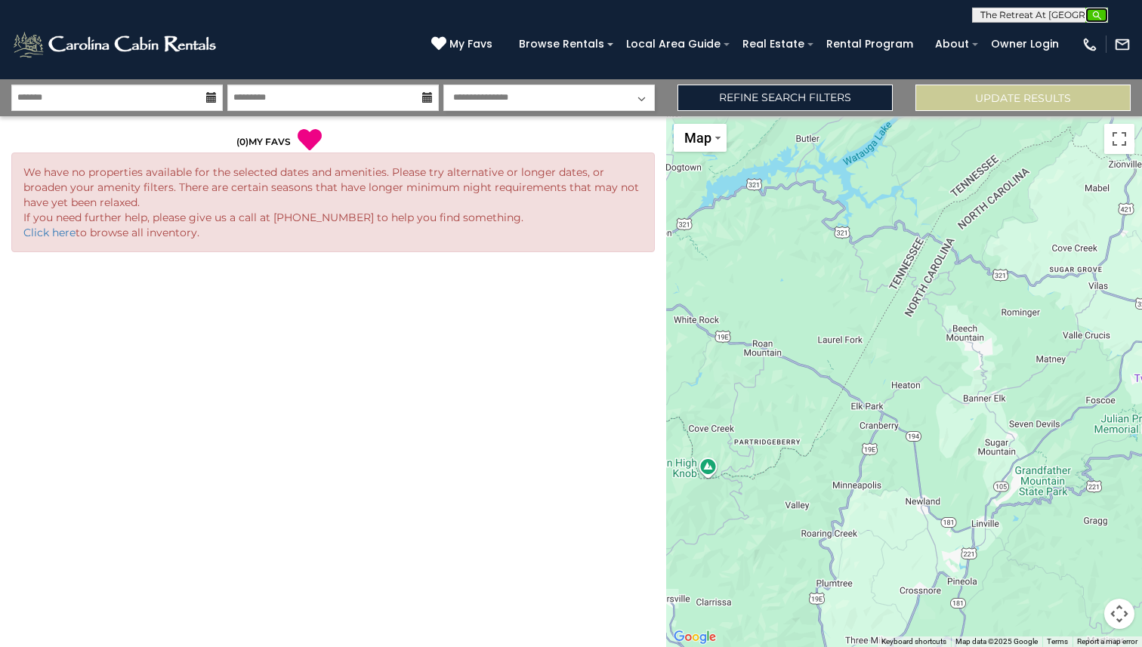
click at [1104, 14] on button "submit" at bounding box center [1096, 15] width 23 height 15
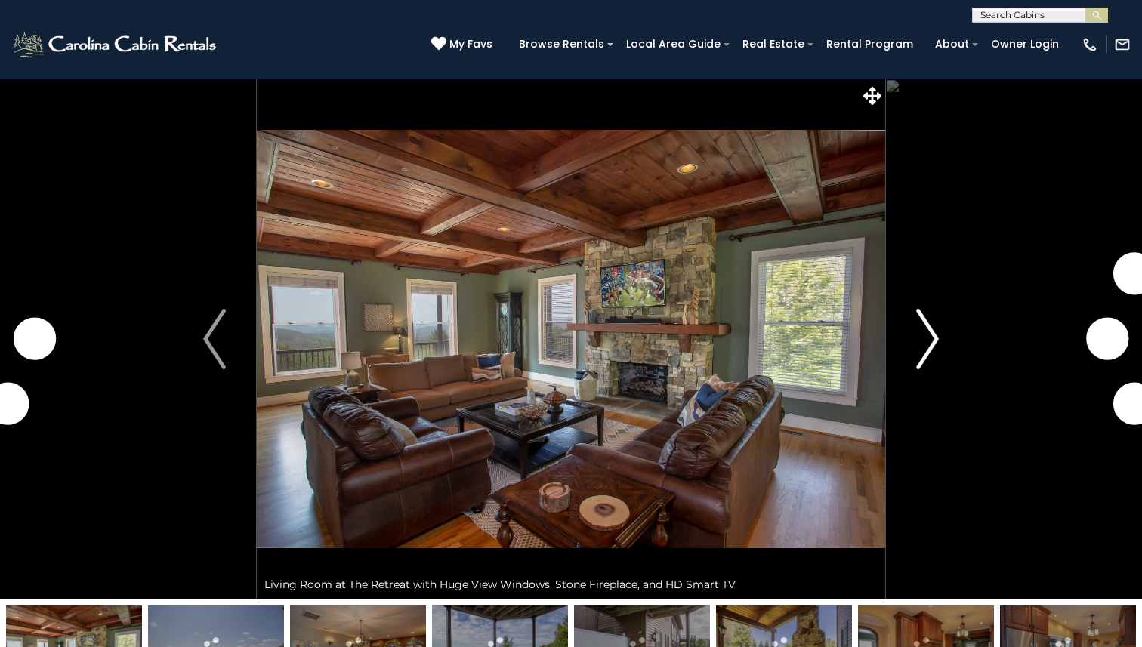
click at [934, 336] on img "Next" at bounding box center [927, 339] width 23 height 60
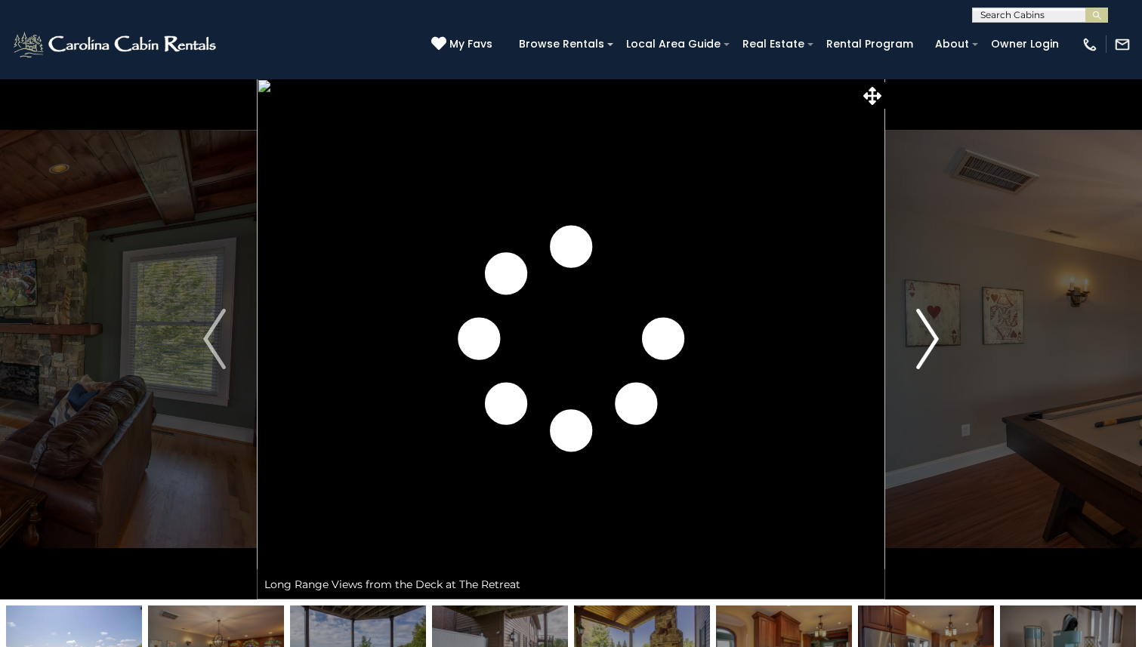
click at [934, 336] on img "Next" at bounding box center [927, 339] width 23 height 60
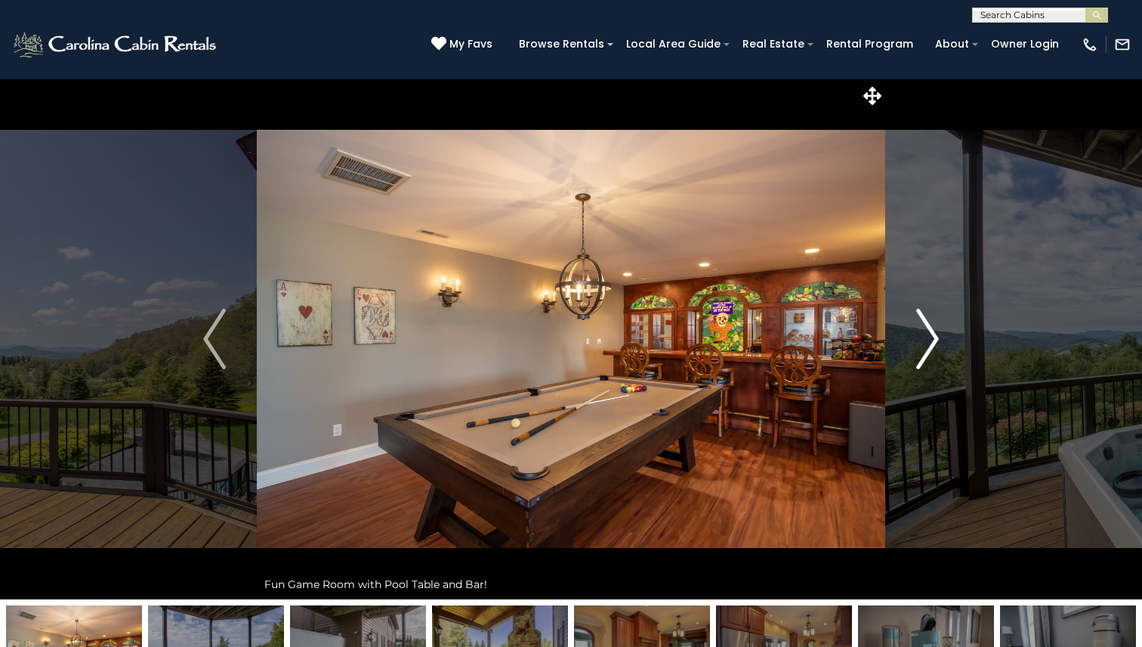
click at [917, 334] on img "Next" at bounding box center [927, 339] width 23 height 60
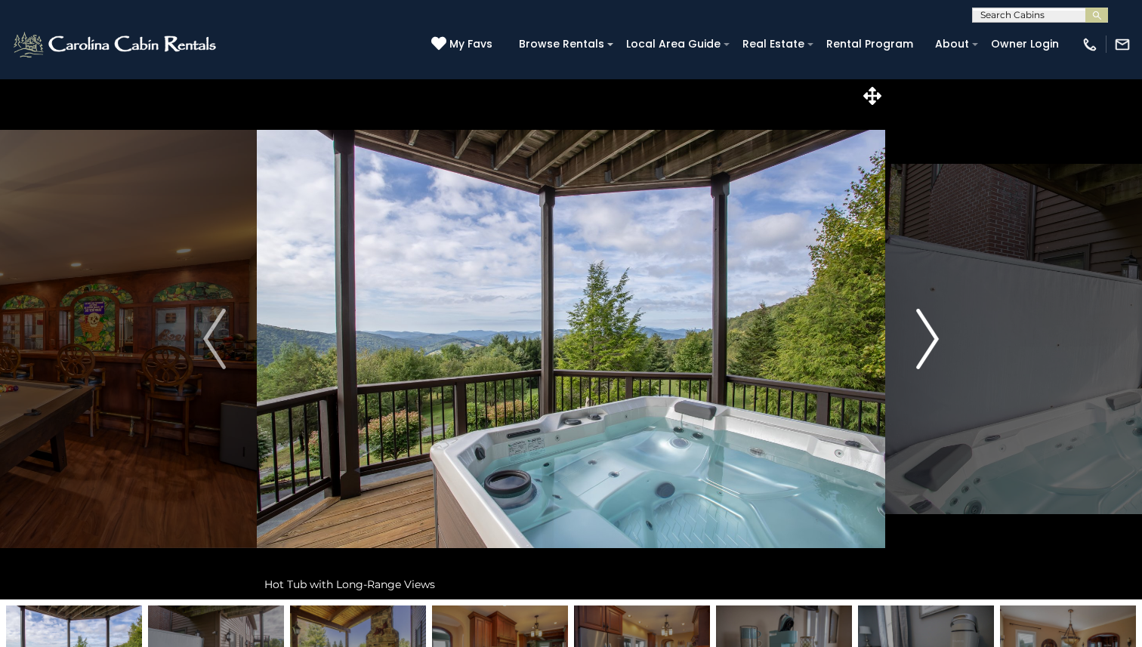
click at [917, 334] on img "Next" at bounding box center [927, 339] width 23 height 60
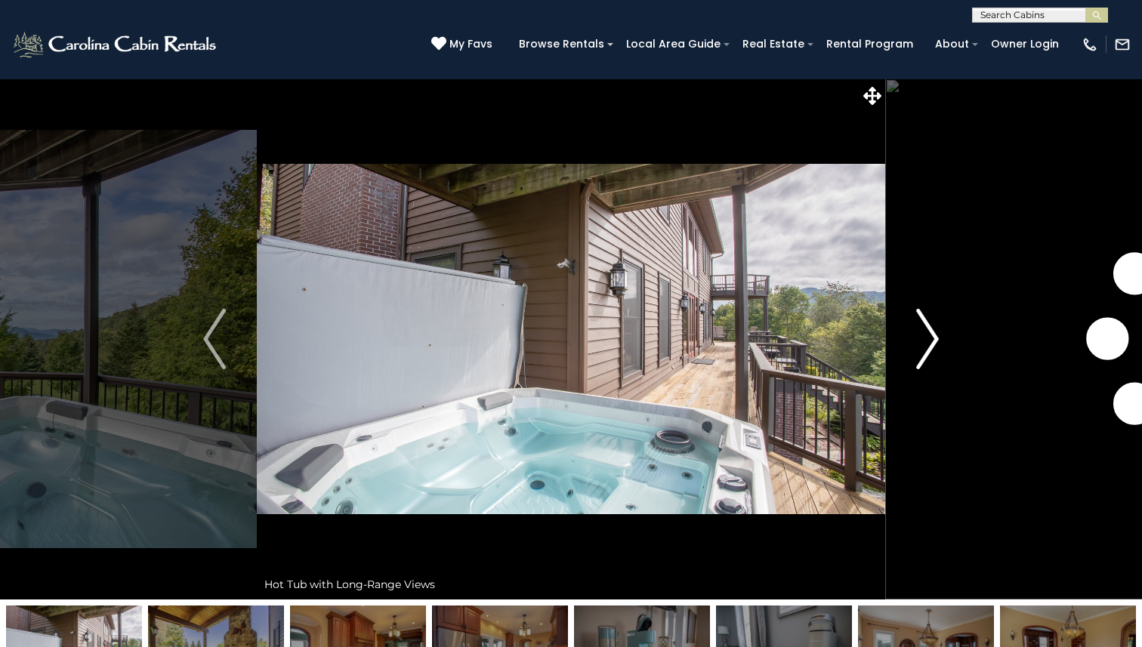
click at [917, 334] on img "Next" at bounding box center [927, 339] width 23 height 60
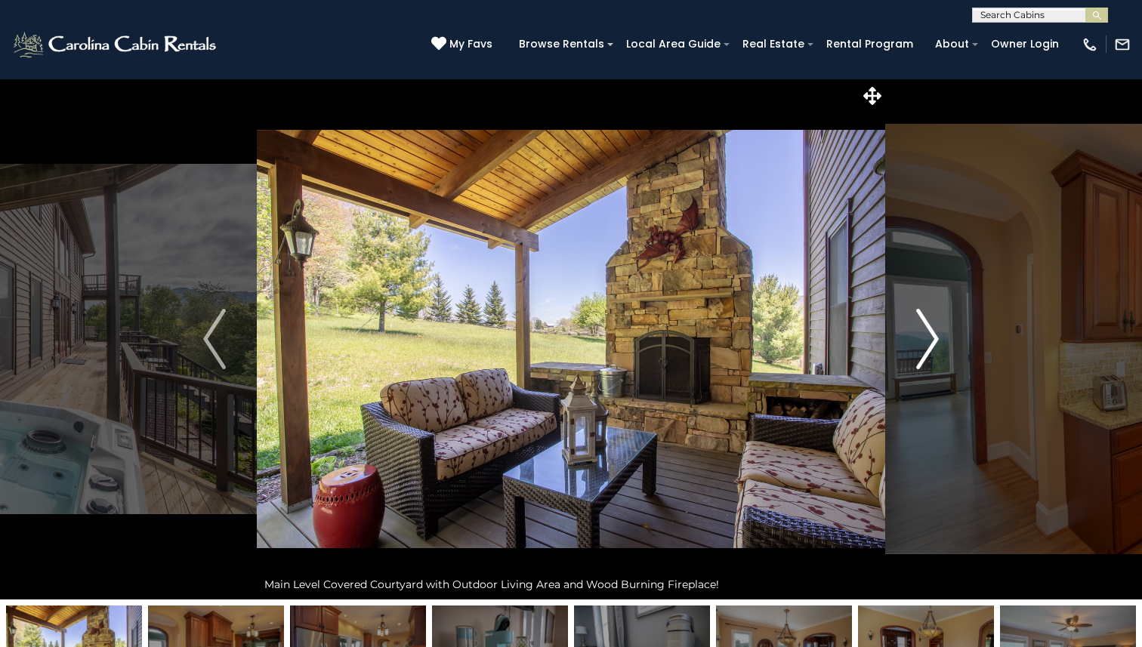
click at [917, 334] on img "Next" at bounding box center [927, 339] width 23 height 60
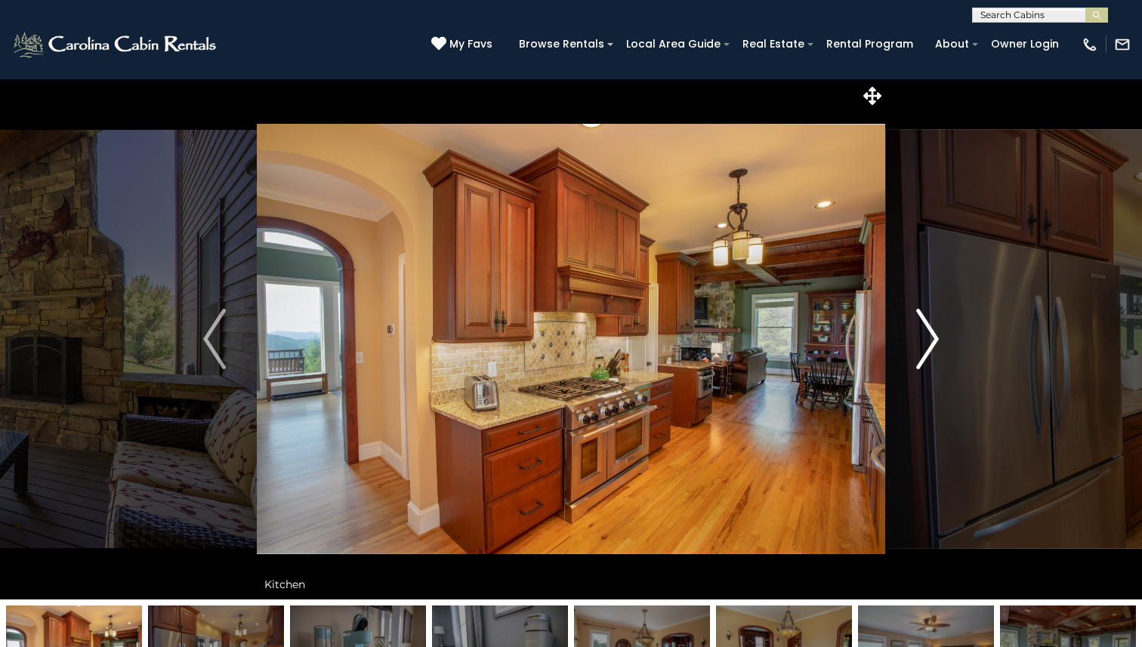
click at [917, 334] on img "Next" at bounding box center [927, 339] width 23 height 60
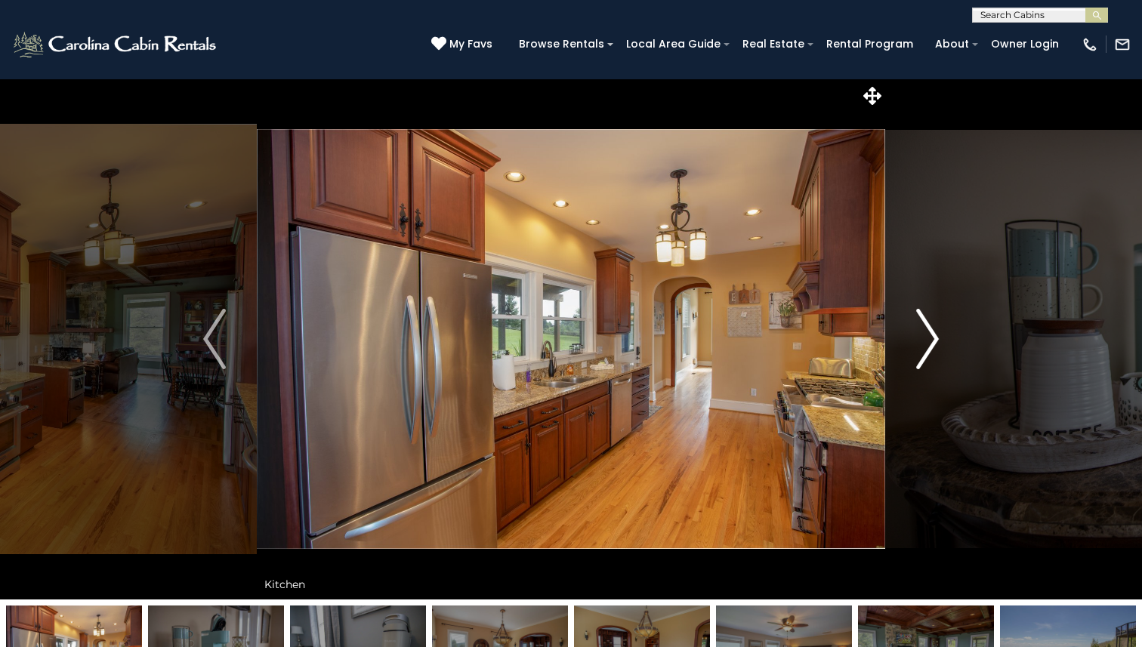
click at [917, 334] on img "Next" at bounding box center [927, 339] width 23 height 60
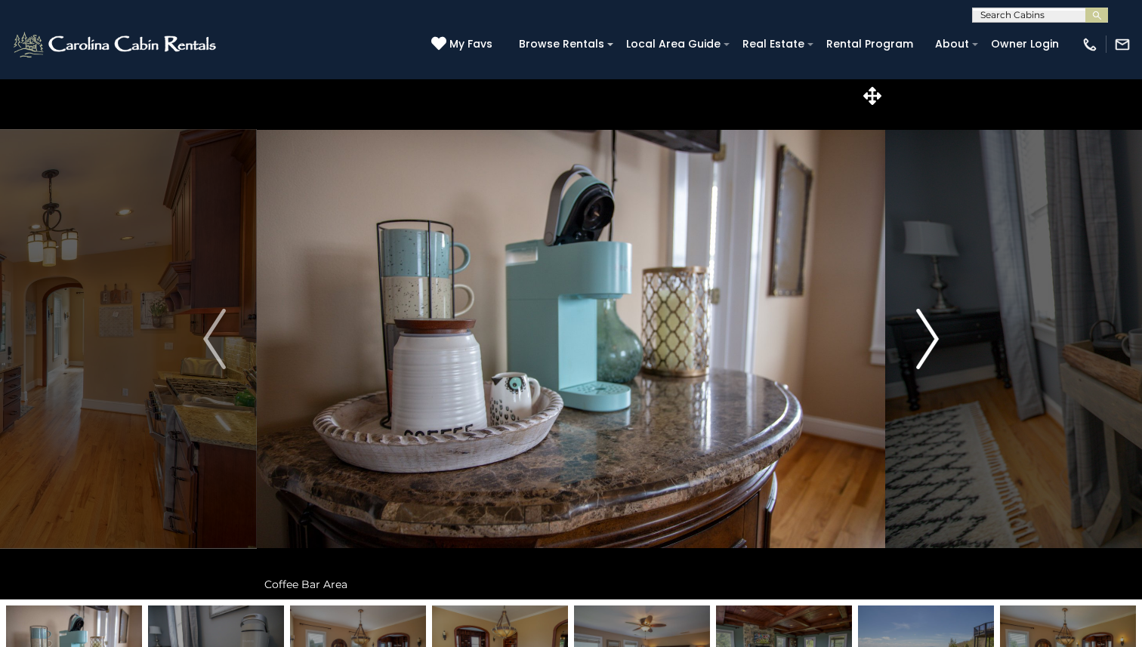
click at [917, 334] on img "Next" at bounding box center [927, 339] width 23 height 60
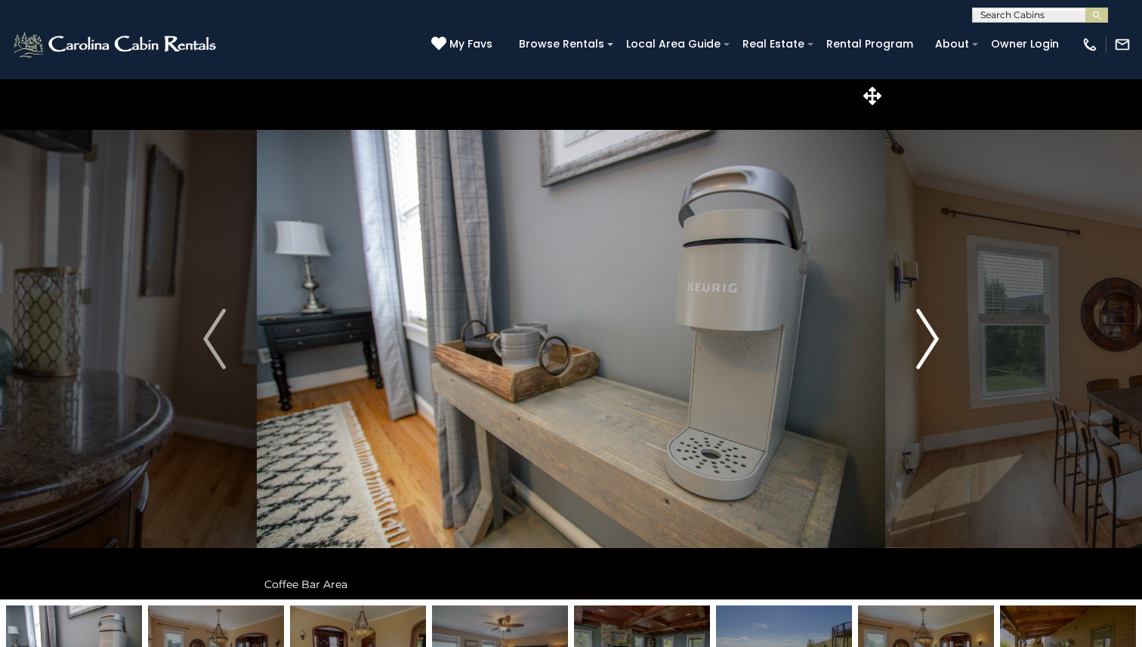
click at [917, 334] on img "Next" at bounding box center [927, 339] width 23 height 60
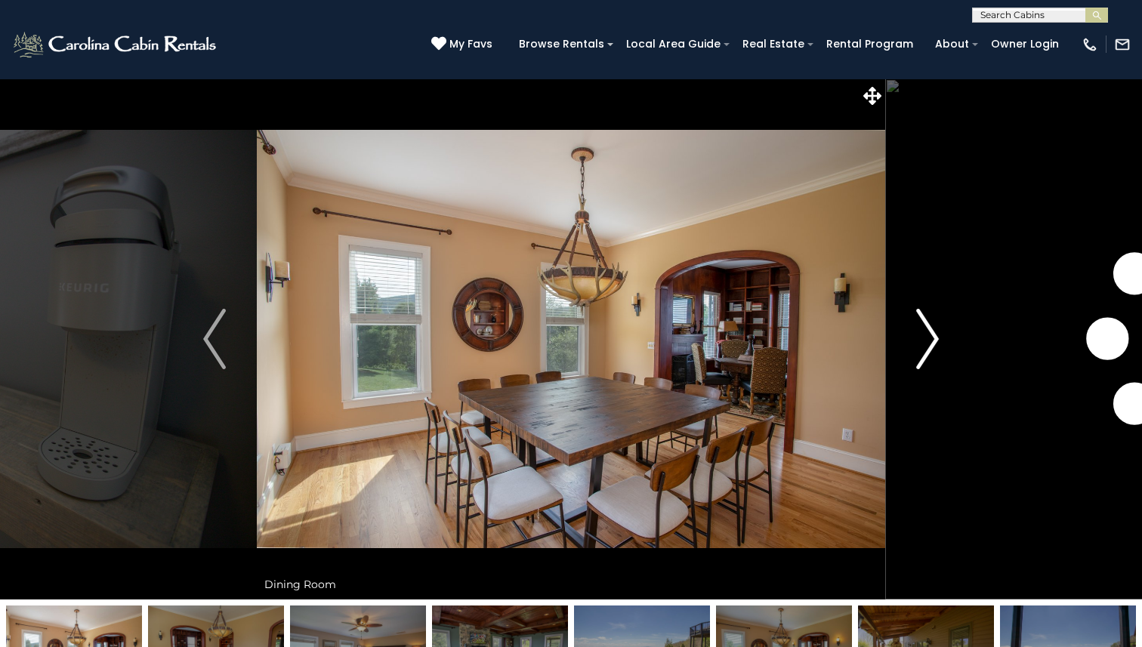
click at [917, 334] on img "Next" at bounding box center [927, 339] width 23 height 60
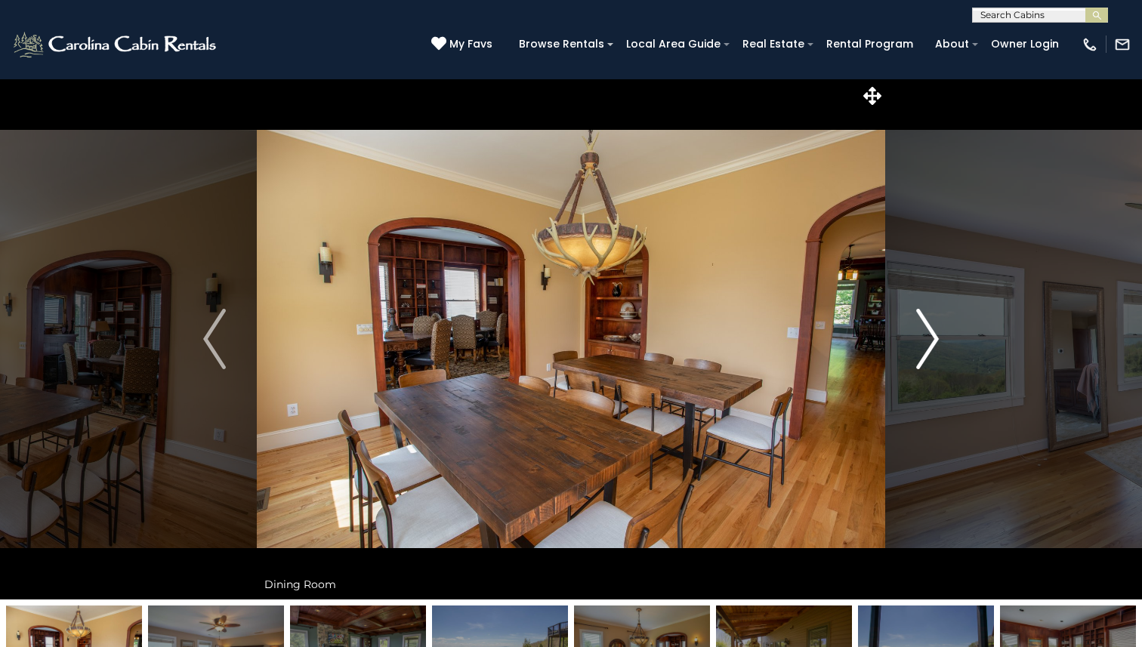
click at [917, 334] on img "Next" at bounding box center [927, 339] width 23 height 60
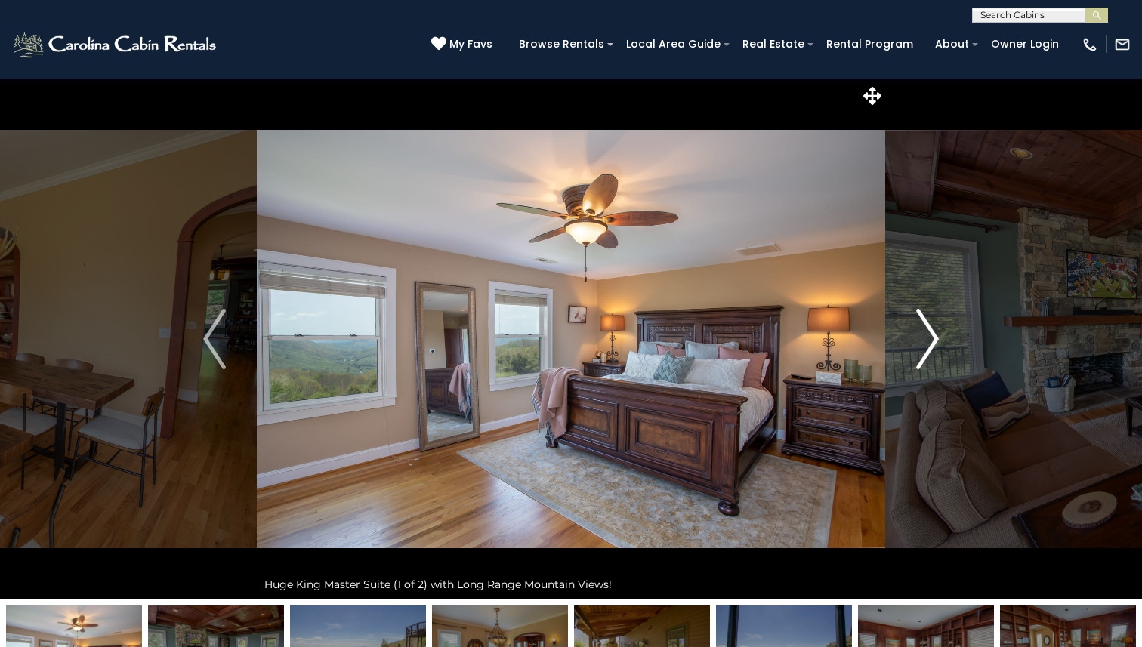
click at [948, 110] on button "Next" at bounding box center [927, 339] width 85 height 521
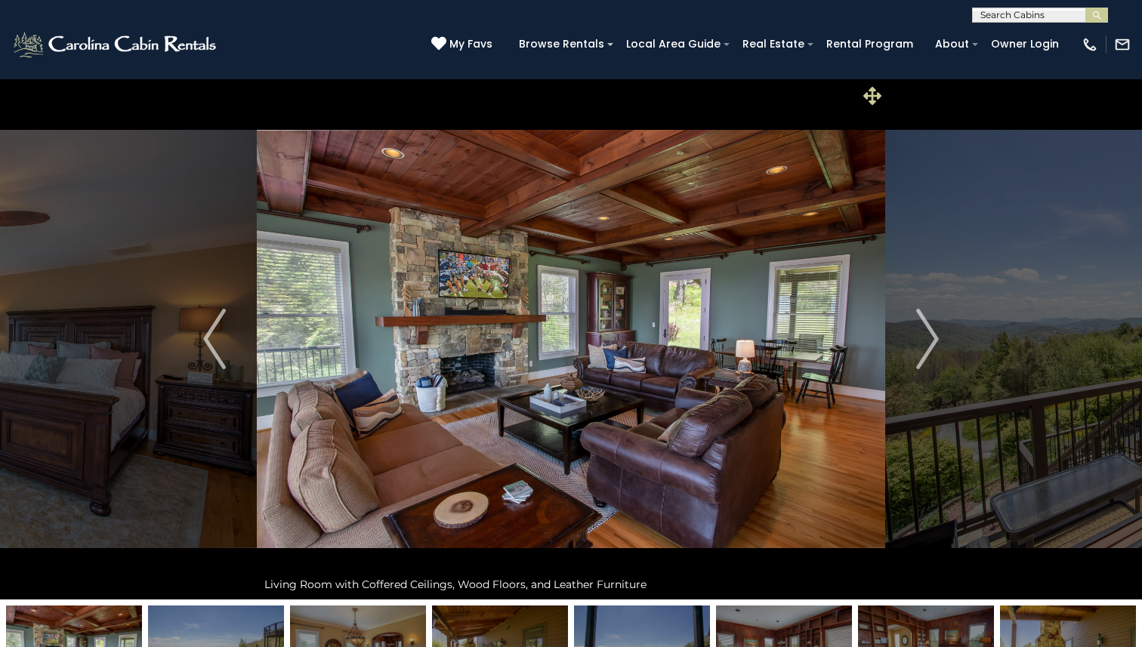
click at [876, 94] on icon at bounding box center [872, 96] width 18 height 18
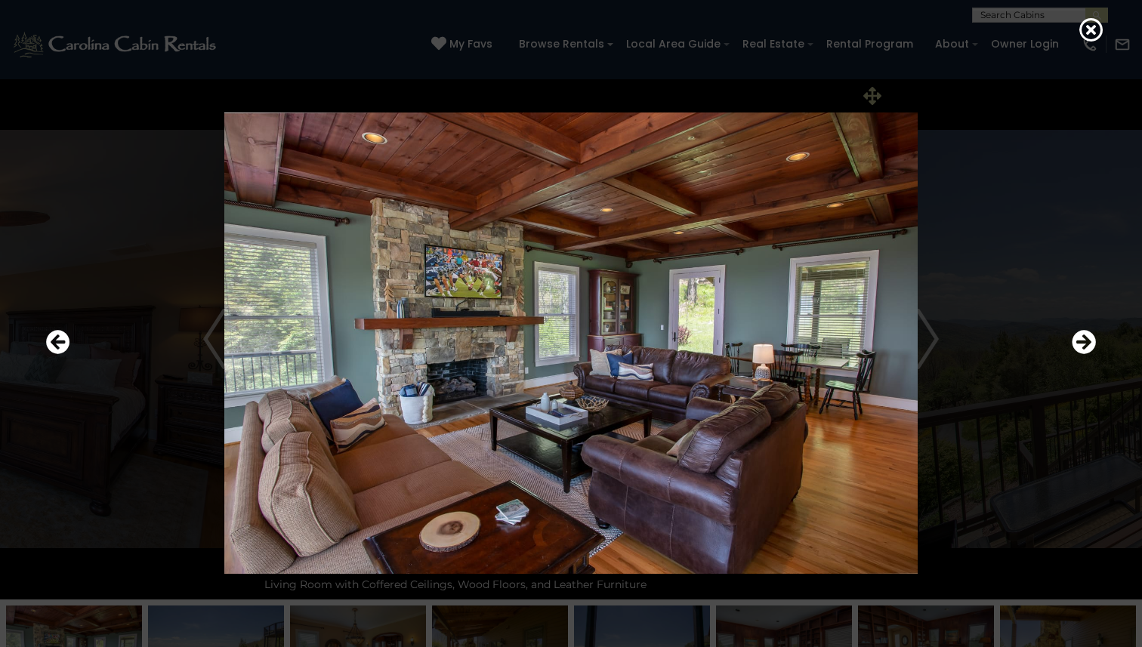
click at [876, 94] on div at bounding box center [571, 343] width 1065 height 582
click at [1094, 35] on icon at bounding box center [1091, 29] width 24 height 24
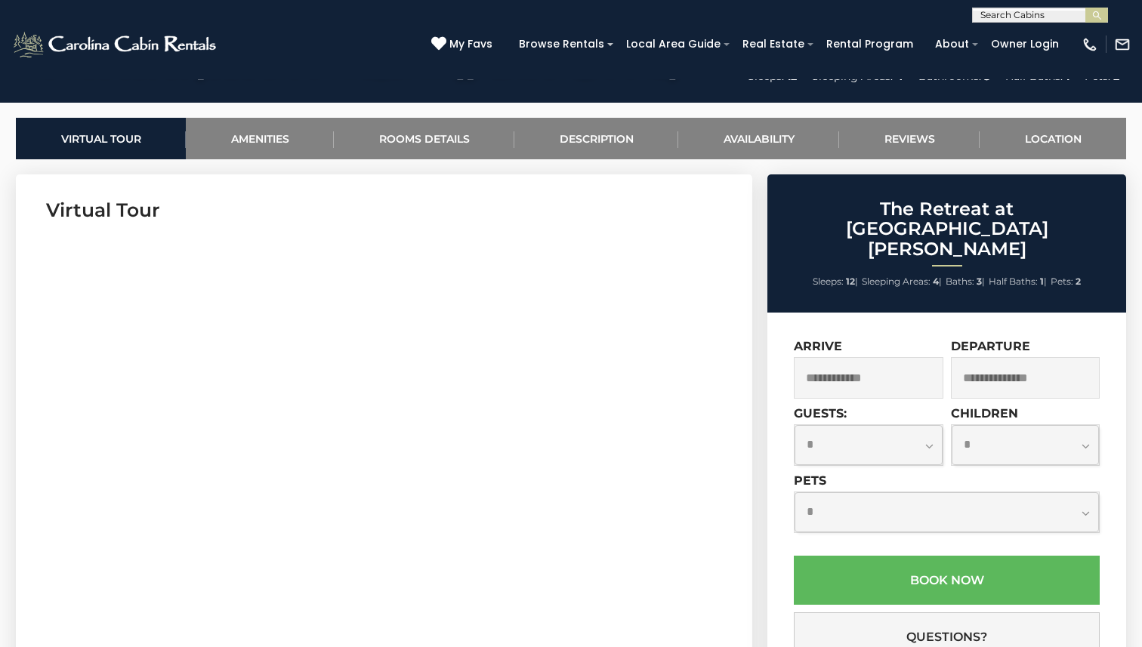
scroll to position [845, 0]
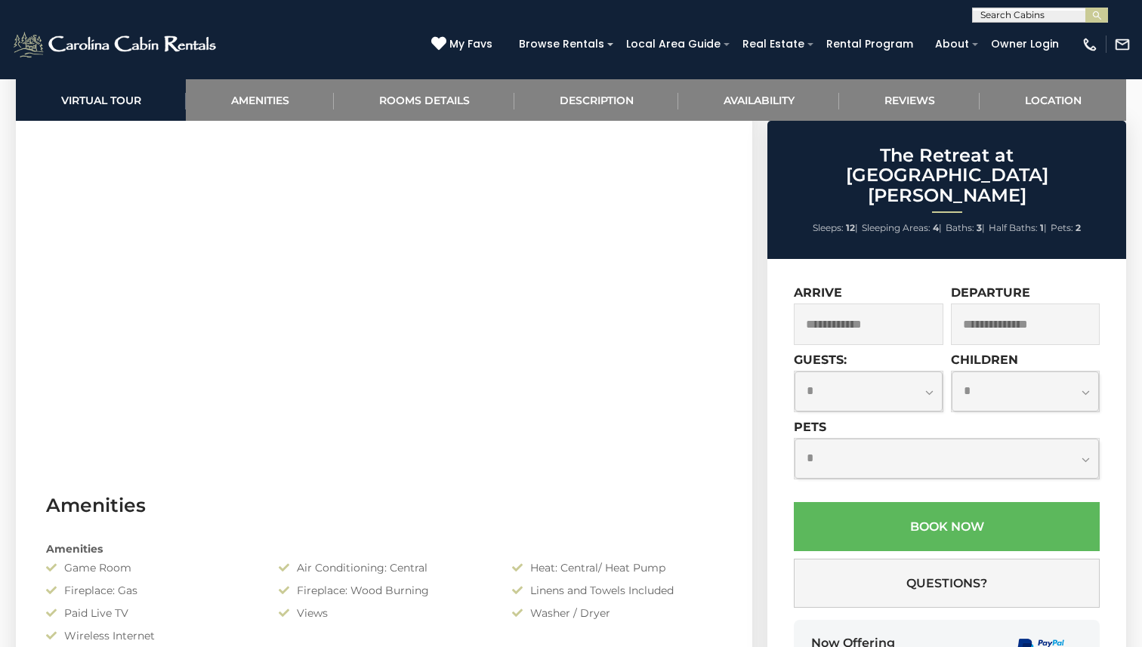
click at [854, 304] on input "text" at bounding box center [869, 325] width 150 height 42
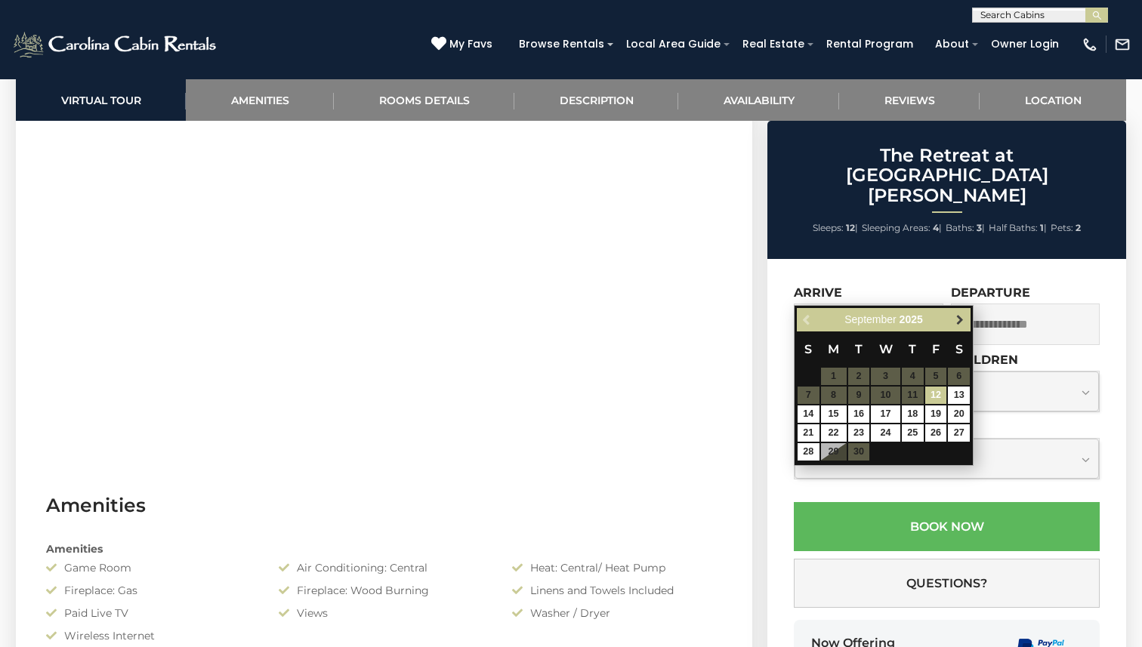
click at [957, 320] on span "Next" at bounding box center [960, 320] width 12 height 12
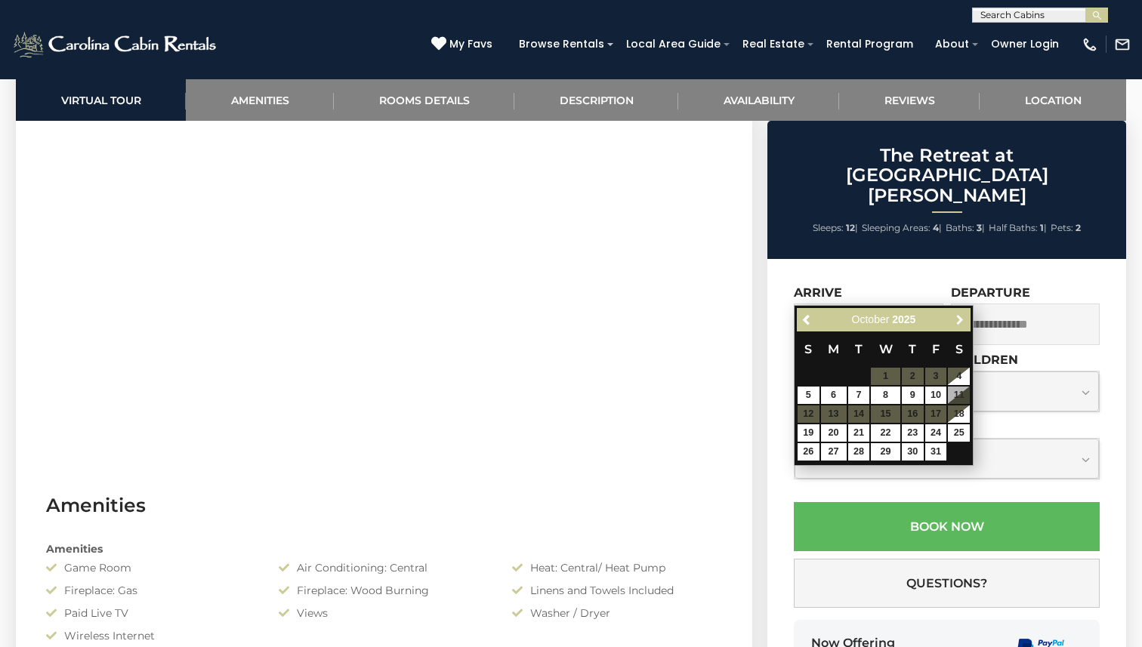
click at [957, 320] on span "Next" at bounding box center [960, 320] width 12 height 12
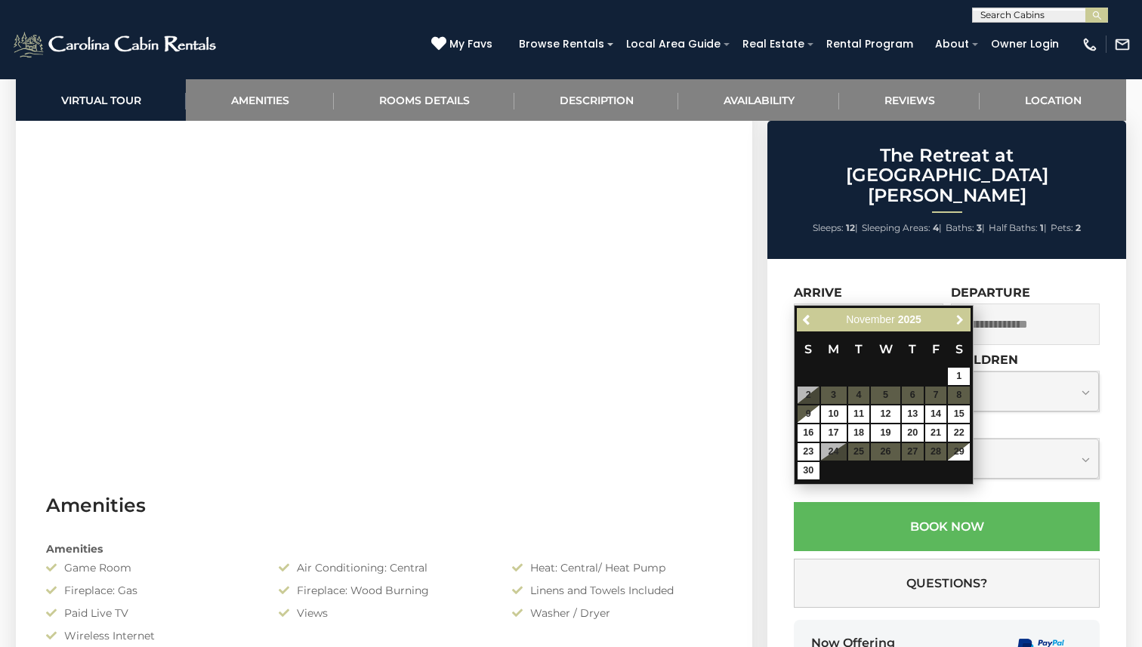
click at [957, 320] on span "Next" at bounding box center [960, 320] width 12 height 12
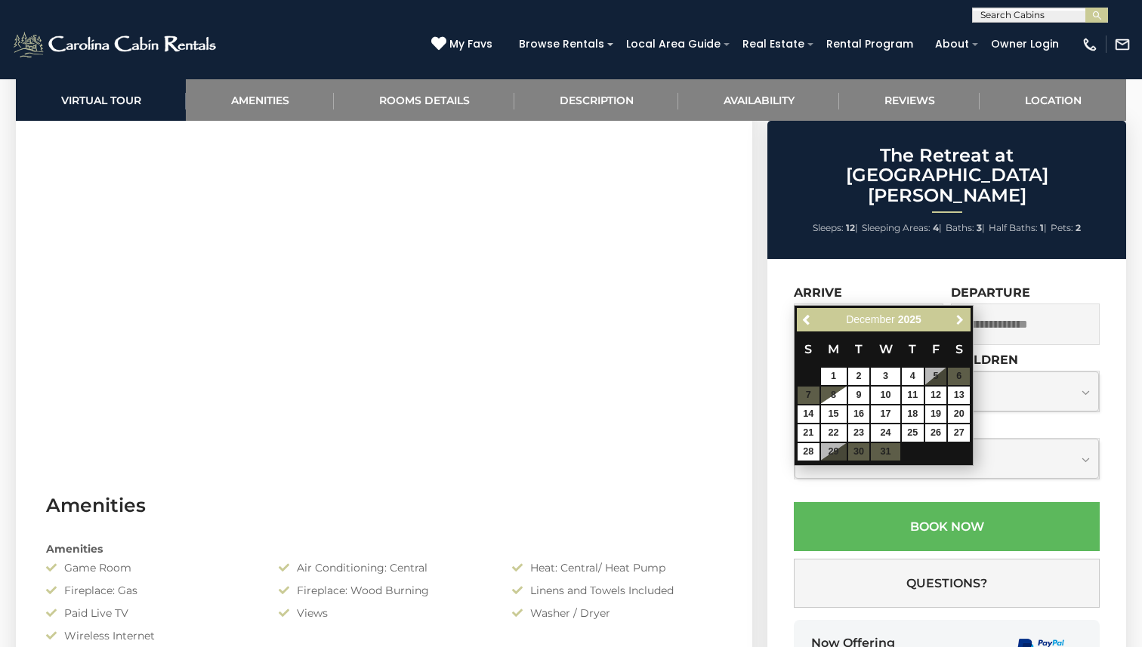
click at [957, 320] on span "Next" at bounding box center [960, 320] width 12 height 12
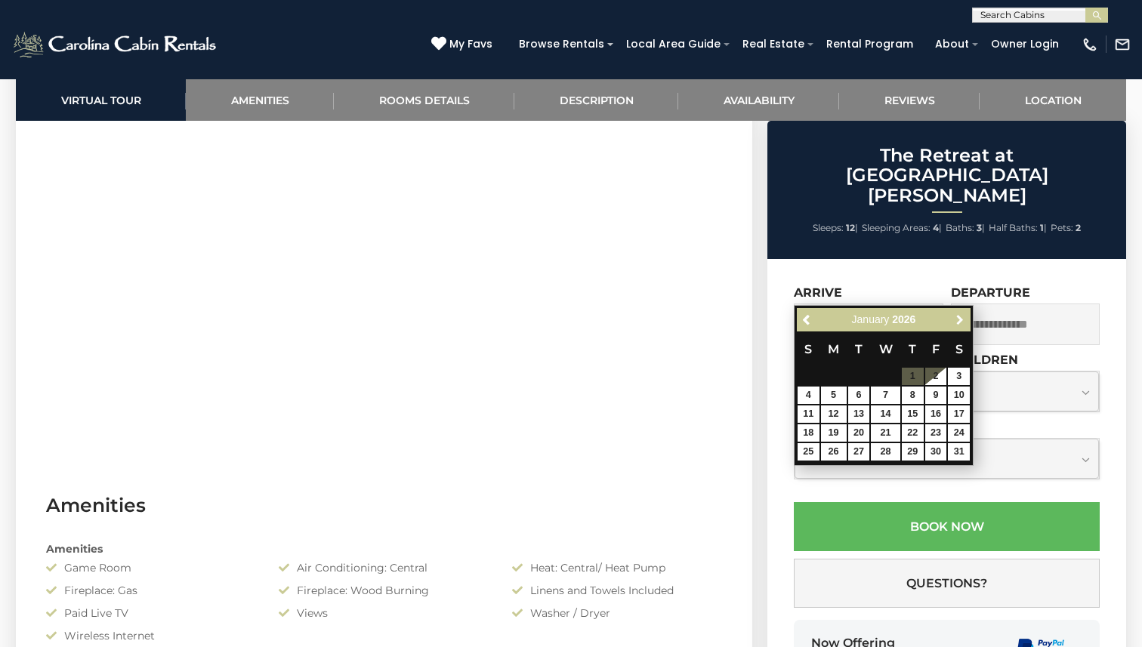
click at [957, 320] on span "Next" at bounding box center [960, 320] width 12 height 12
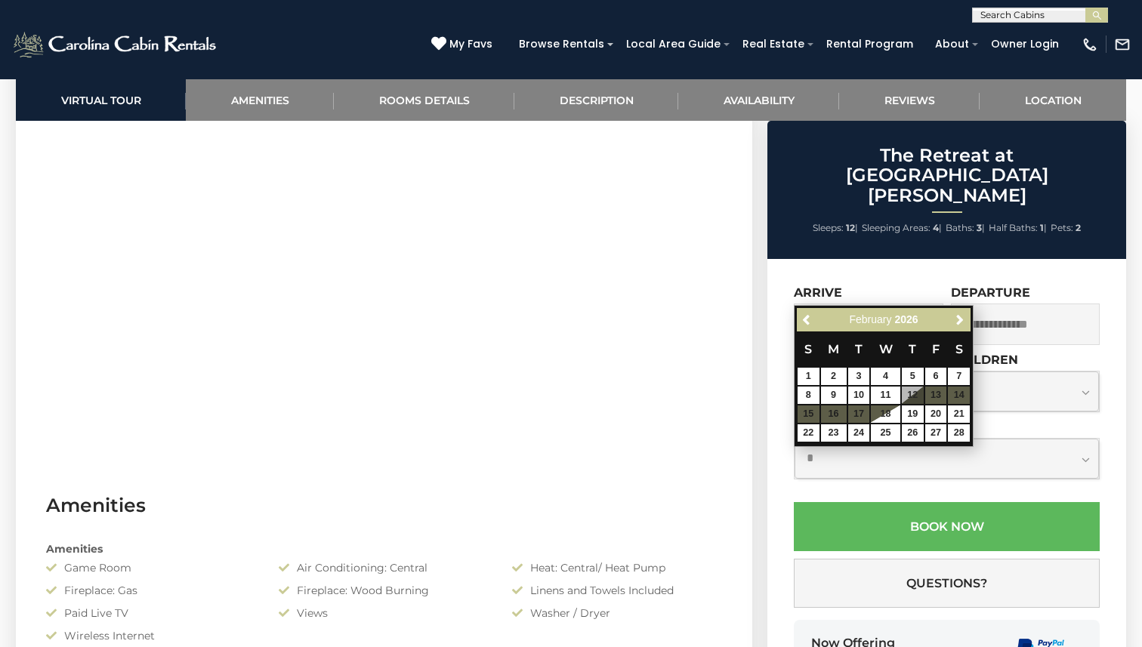
click at [1005, 353] on label "Children" at bounding box center [984, 360] width 67 height 14
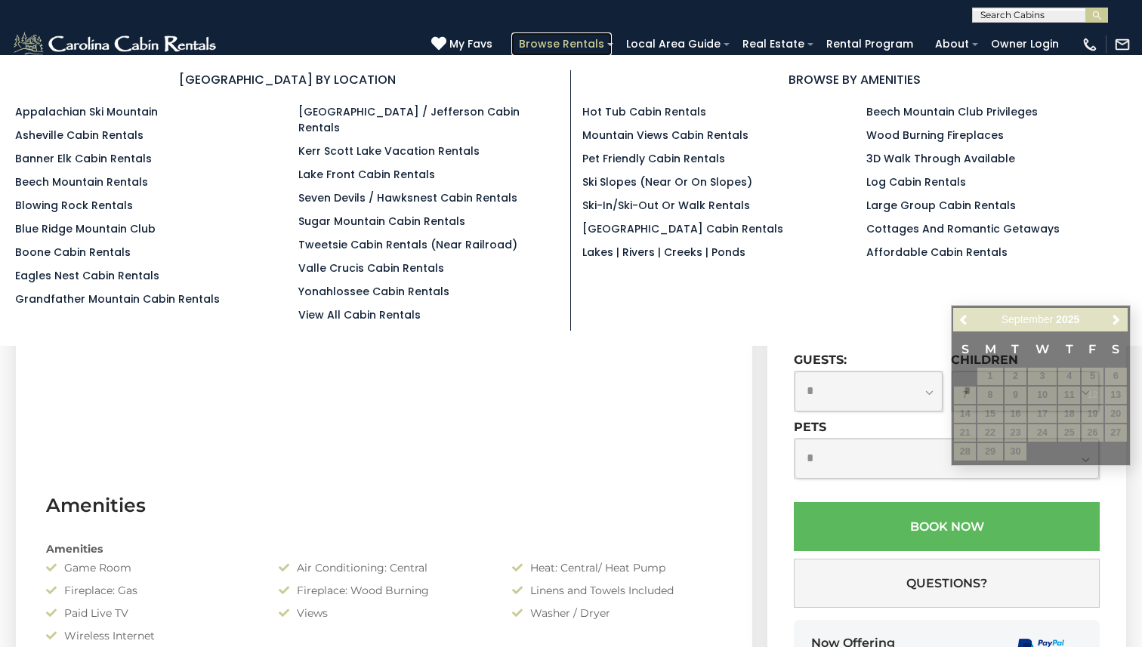
click at [594, 48] on link "Browse Rentals" at bounding box center [561, 43] width 100 height 23
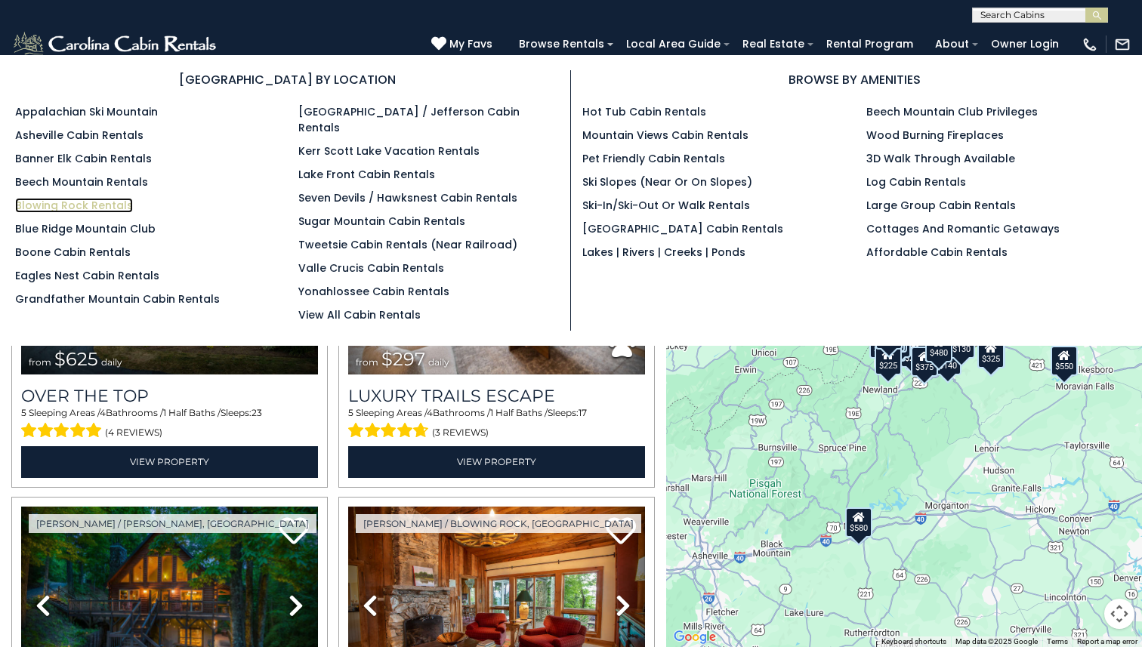
click at [103, 203] on link "Blowing Rock Rentals" at bounding box center [74, 205] width 118 height 15
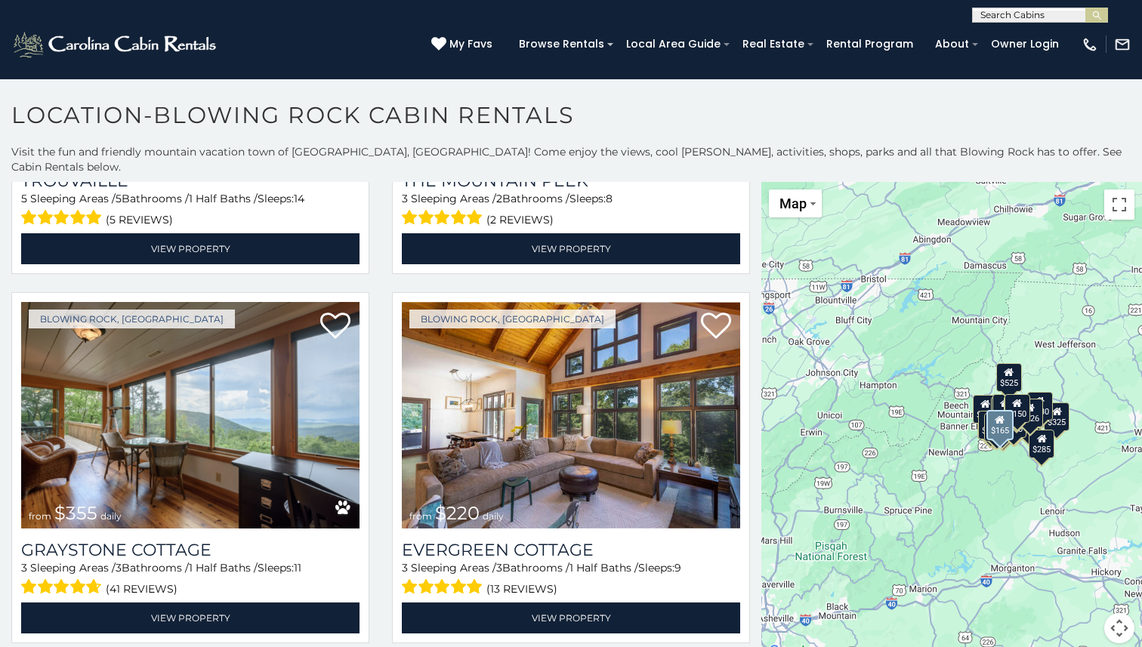
scroll to position [4789, 0]
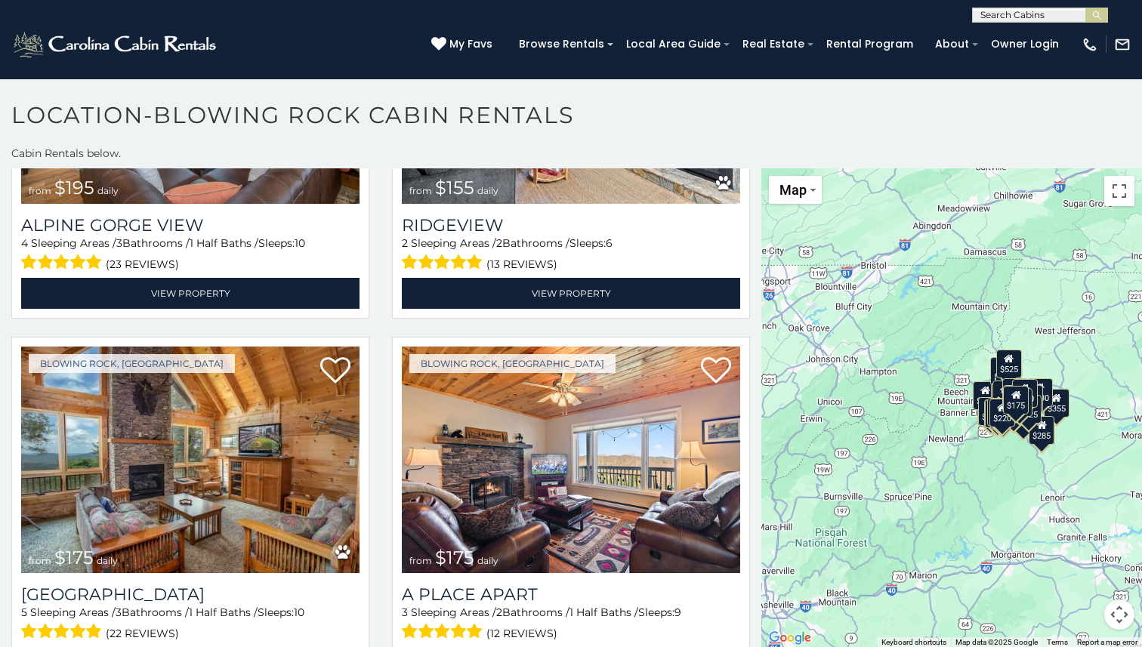
scroll to position [1, 0]
click at [993, 15] on input "text" at bounding box center [1039, 17] width 132 height 15
type input "**********"
click at [1088, 17] on button "submit" at bounding box center [1096, 15] width 23 height 15
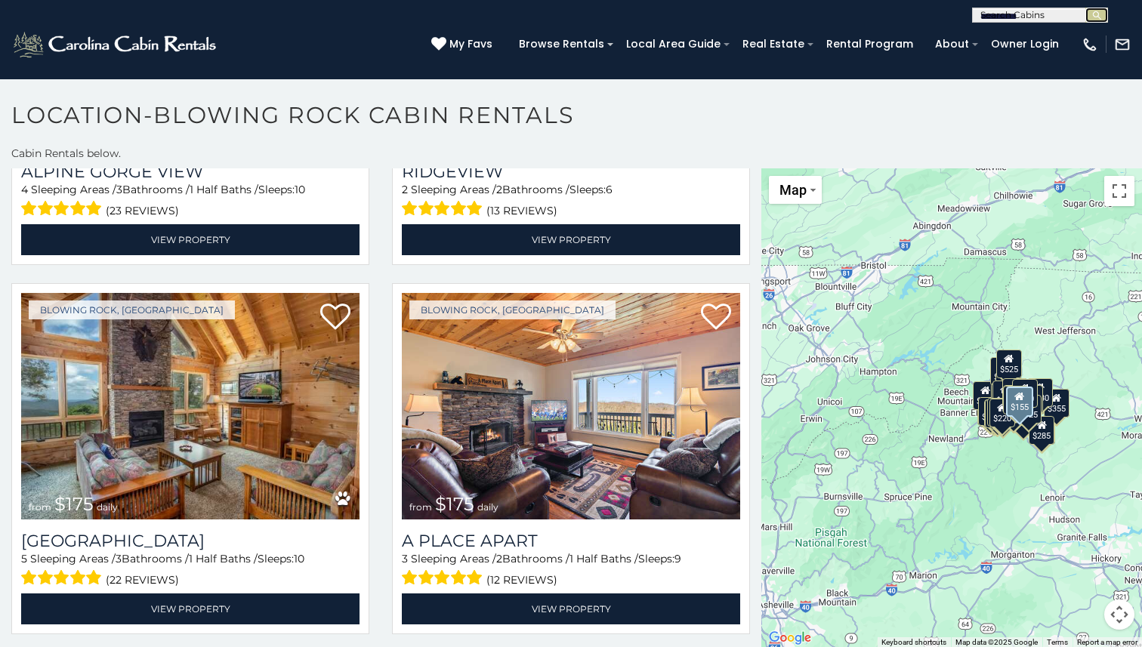
scroll to position [7313, 0]
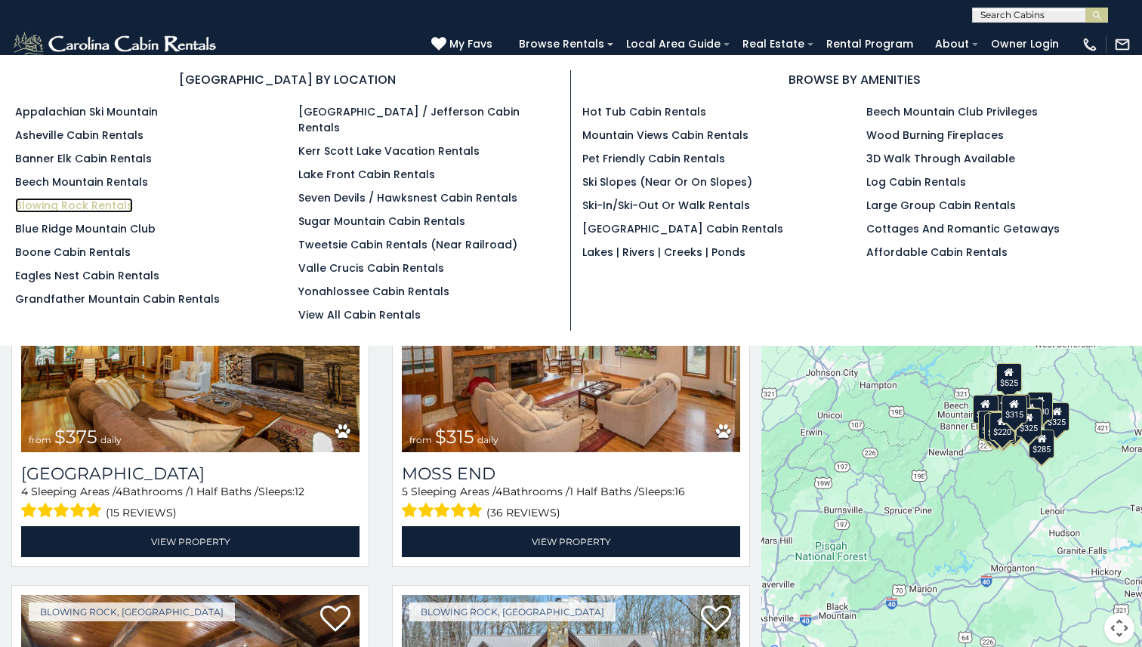
click at [93, 203] on link "Blowing Rock Rentals" at bounding box center [74, 205] width 118 height 15
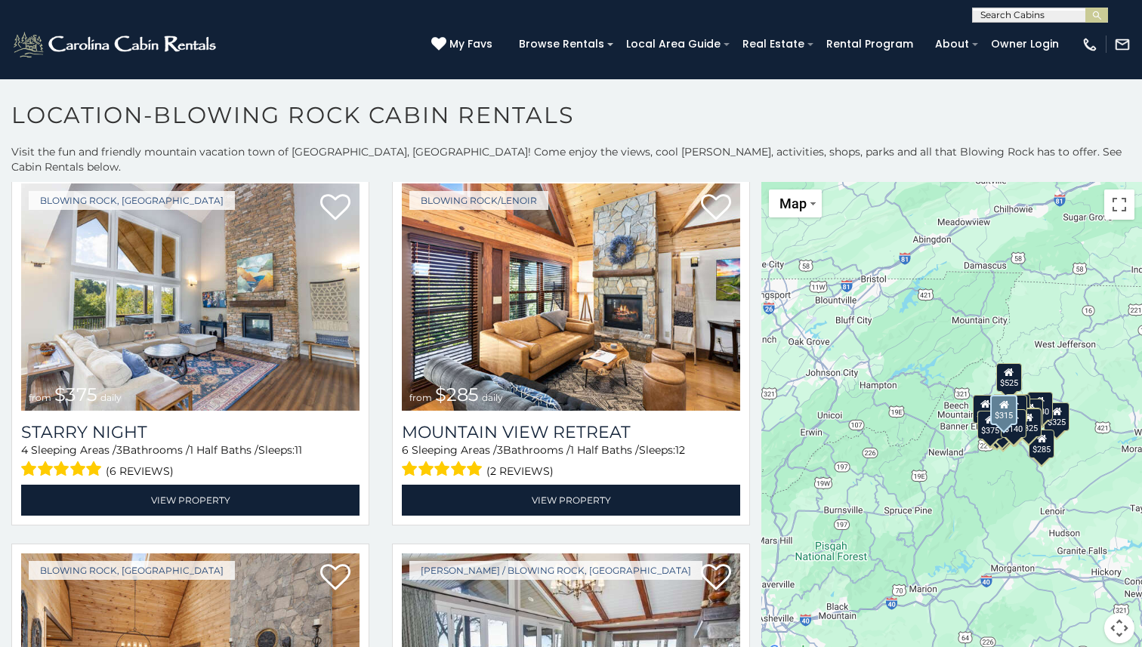
scroll to position [2056, 0]
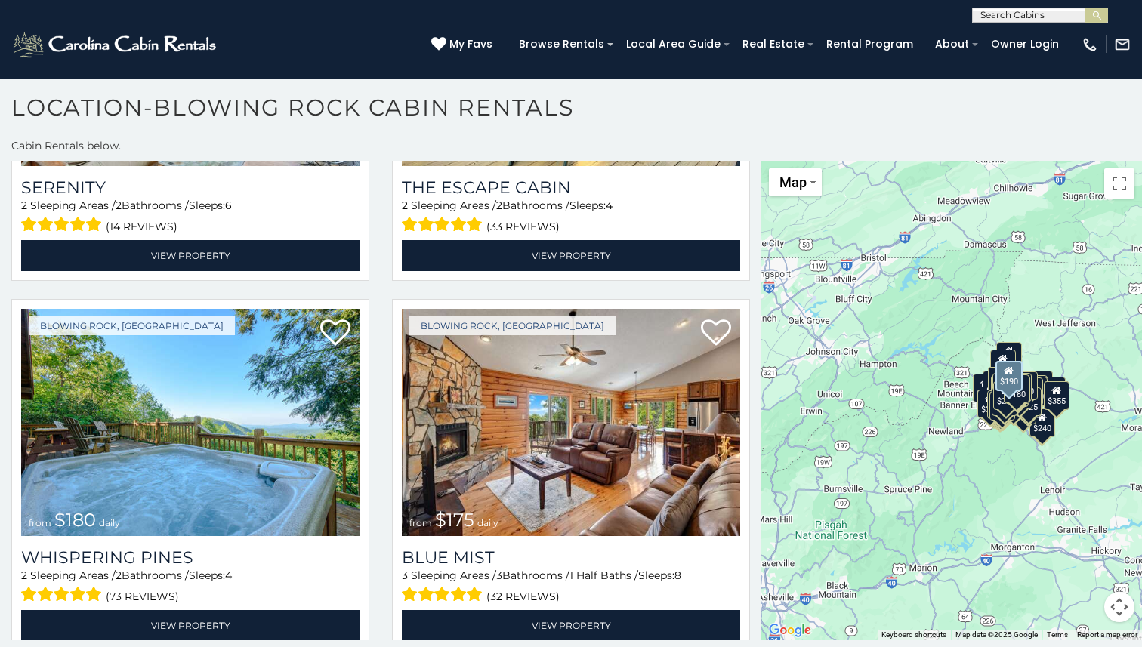
scroll to position [12865, 0]
